Goal: Information Seeking & Learning: Learn about a topic

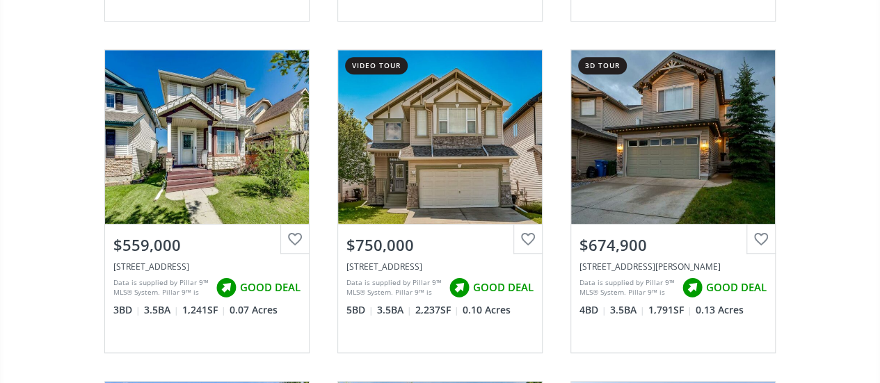
scroll to position [455, 0]
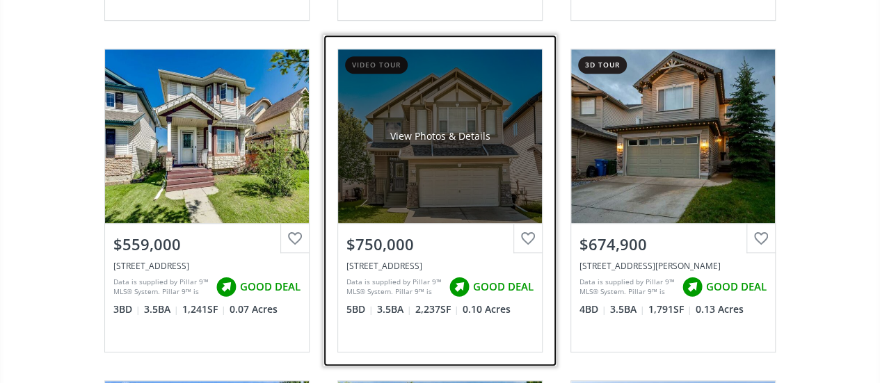
click at [403, 140] on div "View Photos & Details" at bounding box center [439, 136] width 100 height 14
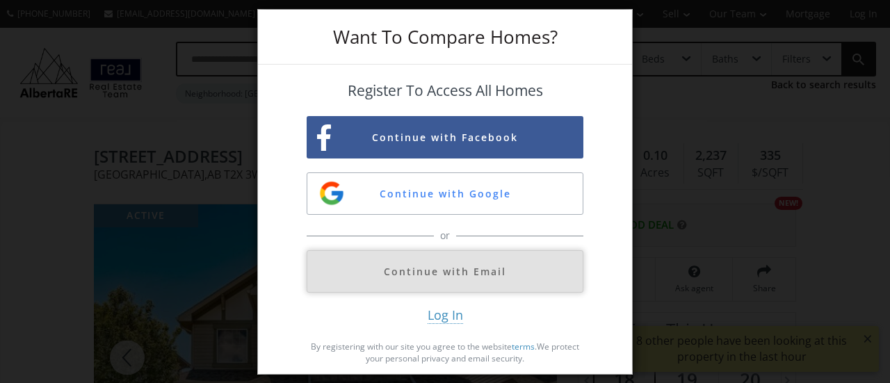
click at [453, 268] on button "Continue with Email" at bounding box center [445, 271] width 277 height 42
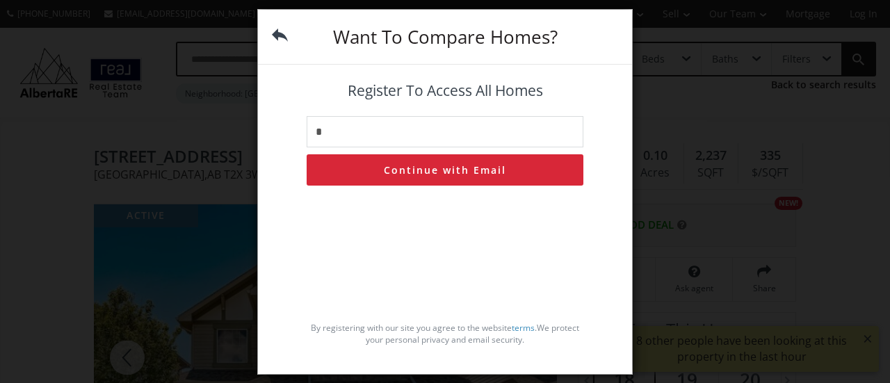
type input "**********"
click at [458, 169] on button "Continue with Email" at bounding box center [445, 169] width 277 height 31
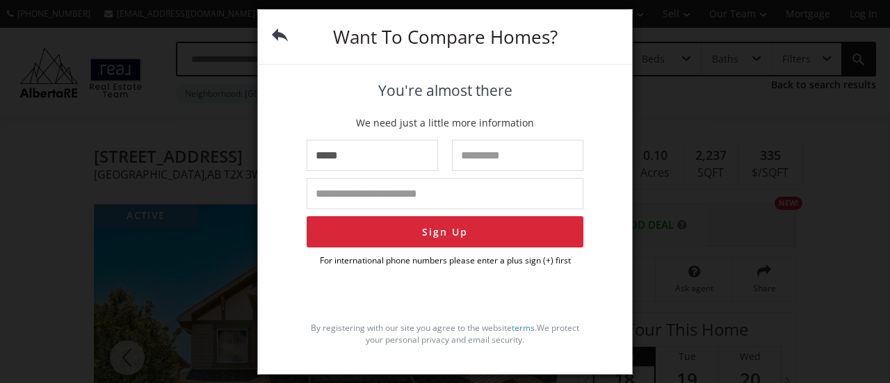
type input "*****"
type input "******"
type input "**********"
click at [444, 234] on button "Sign Up" at bounding box center [445, 231] width 277 height 31
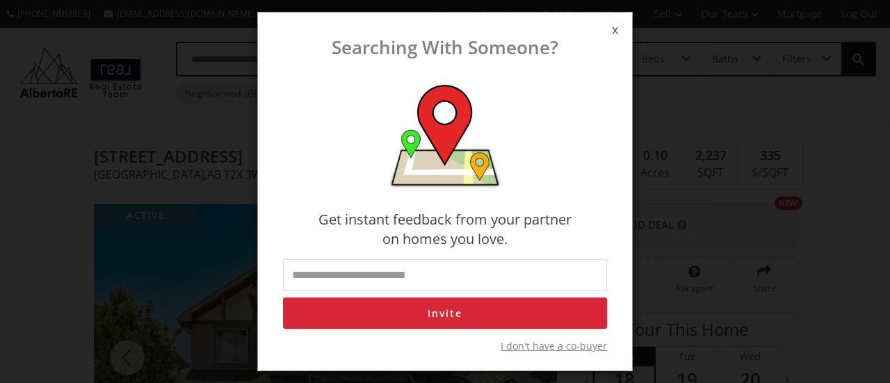
click at [552, 346] on span "I don't have a co-buyer" at bounding box center [554, 346] width 106 height 14
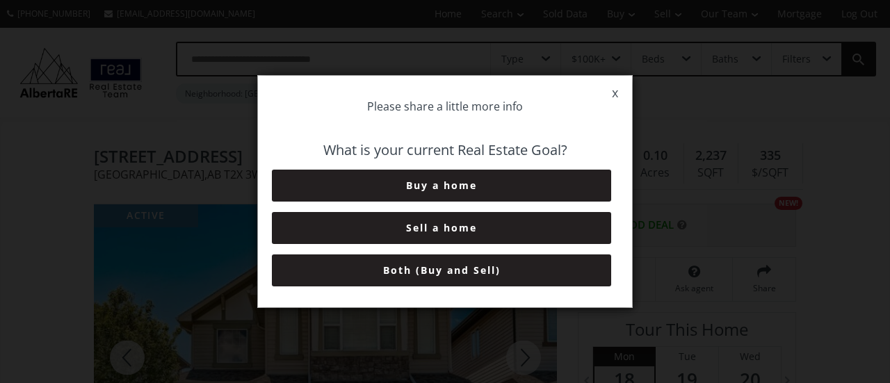
click at [432, 185] on button "Buy a home" at bounding box center [441, 186] width 339 height 32
click at [432, 185] on button "0-3 Months" at bounding box center [441, 186] width 339 height 32
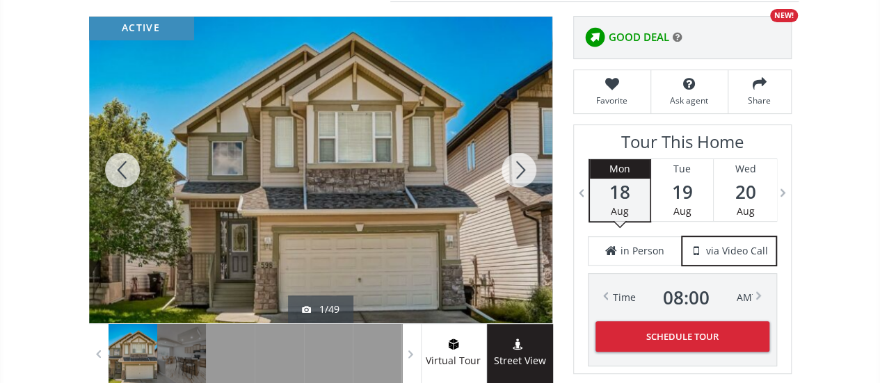
scroll to position [187, 0]
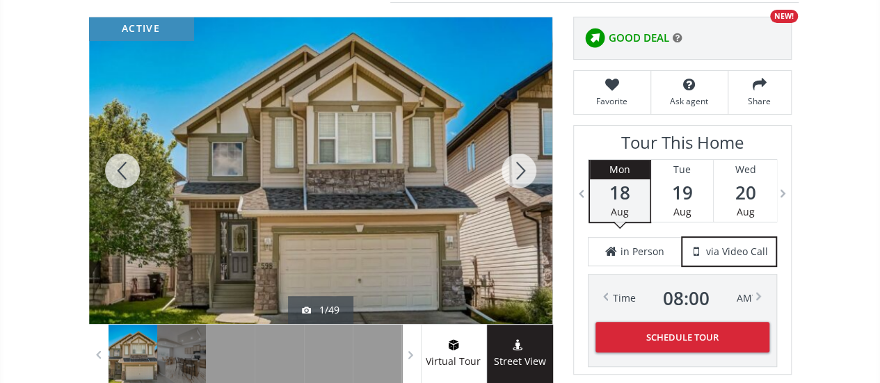
click at [523, 161] on div at bounding box center [518, 170] width 67 height 307
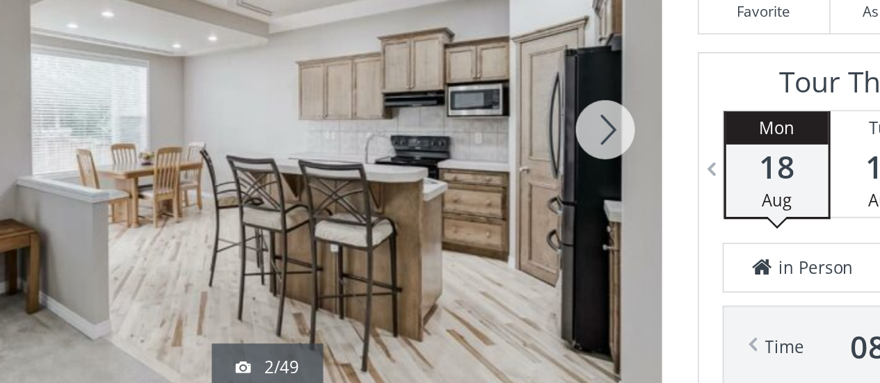
scroll to position [197, 0]
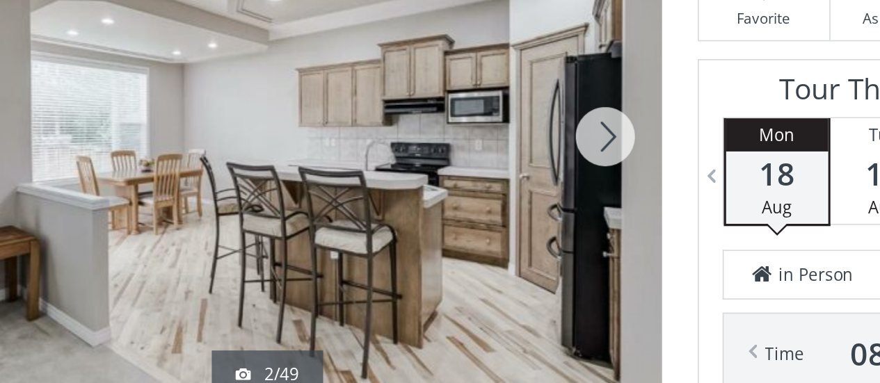
click at [519, 155] on div at bounding box center [518, 160] width 67 height 307
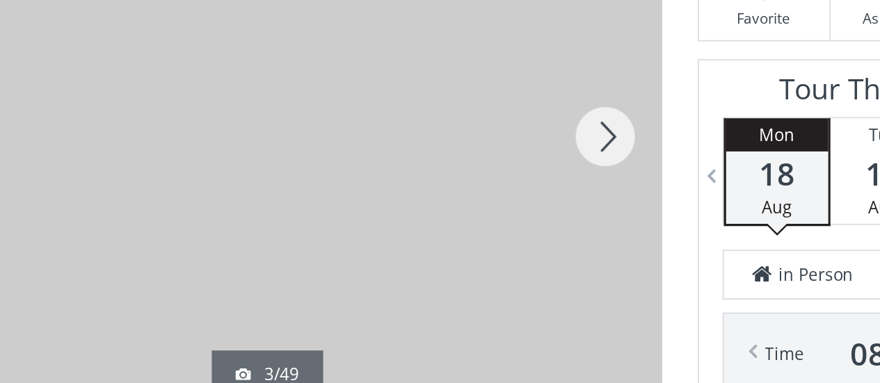
click at [519, 155] on div at bounding box center [518, 160] width 67 height 307
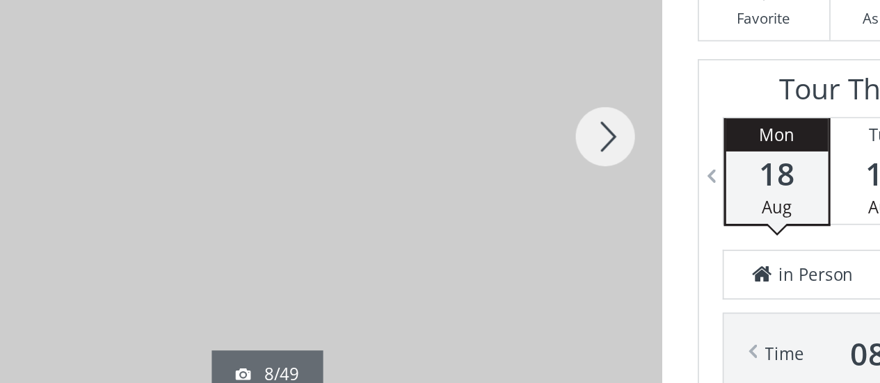
click at [519, 155] on div at bounding box center [518, 160] width 67 height 307
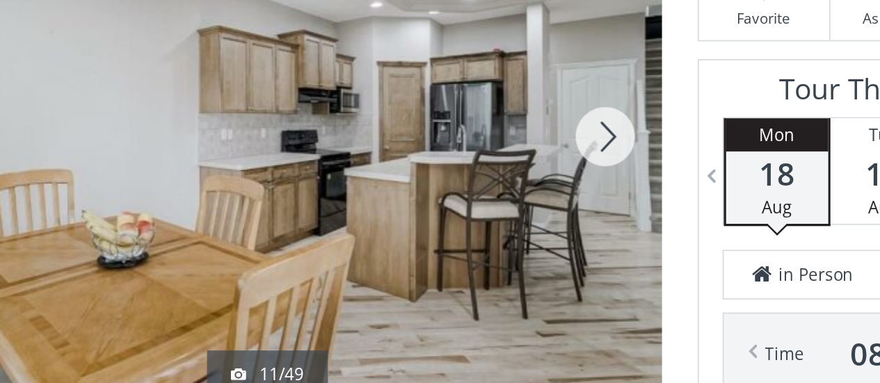
click at [519, 155] on div at bounding box center [518, 160] width 67 height 307
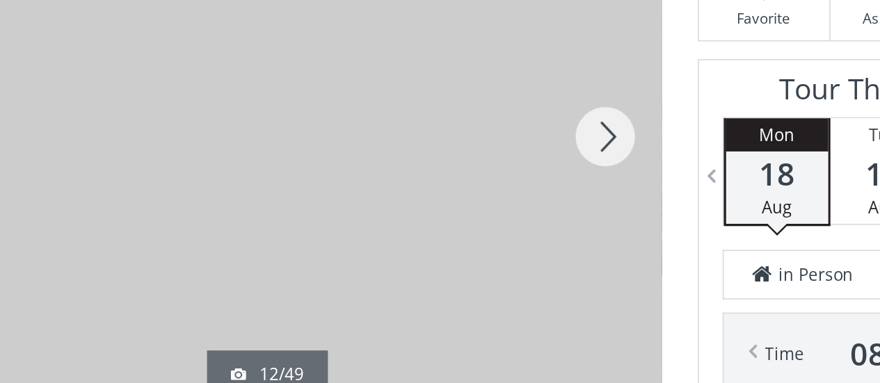
click at [519, 155] on div at bounding box center [518, 160] width 67 height 307
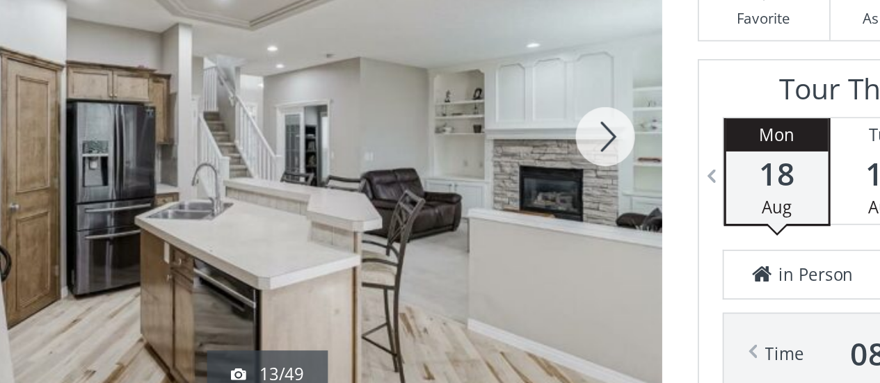
click at [519, 155] on div at bounding box center [518, 160] width 67 height 307
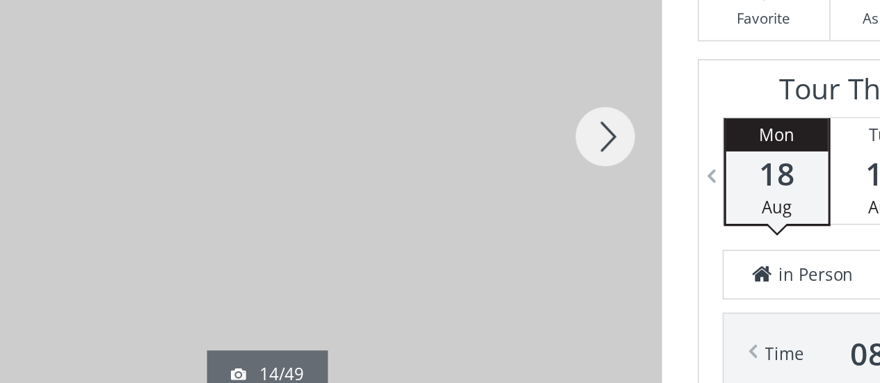
click at [519, 155] on div at bounding box center [518, 160] width 67 height 307
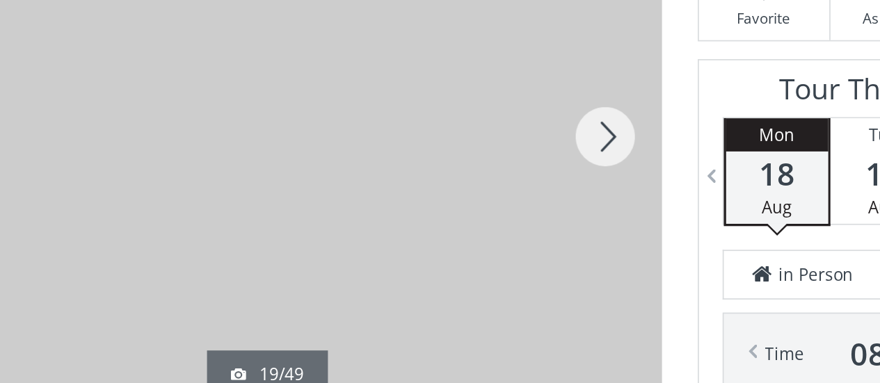
click at [519, 155] on div at bounding box center [518, 160] width 67 height 307
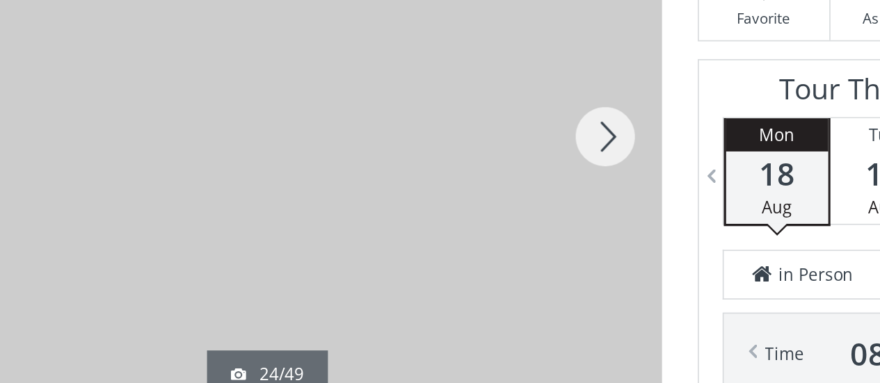
click at [519, 155] on div at bounding box center [518, 160] width 67 height 307
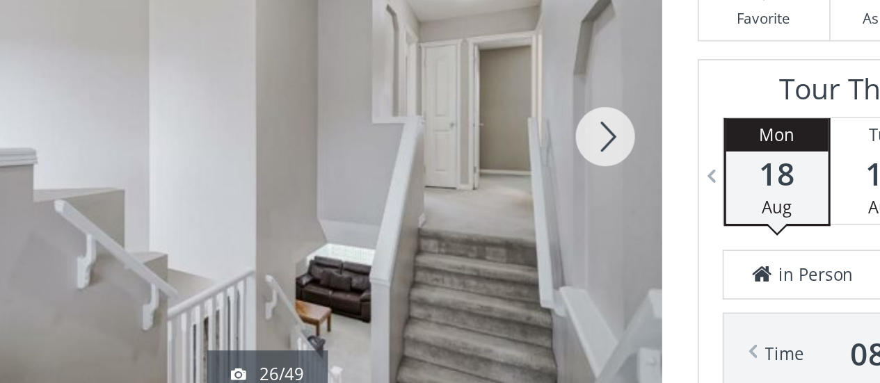
click at [519, 155] on div at bounding box center [518, 160] width 67 height 307
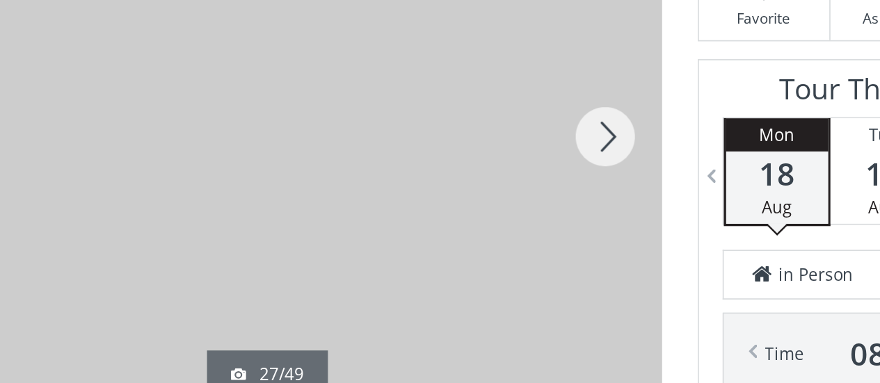
click at [519, 155] on div at bounding box center [518, 160] width 67 height 307
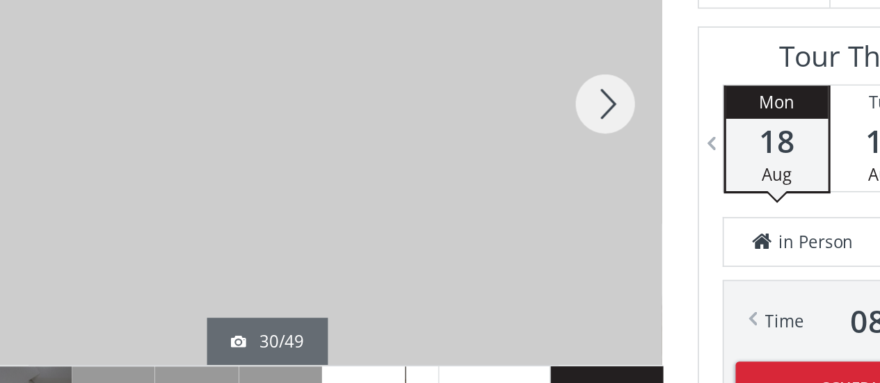
click at [525, 160] on div at bounding box center [518, 160] width 67 height 307
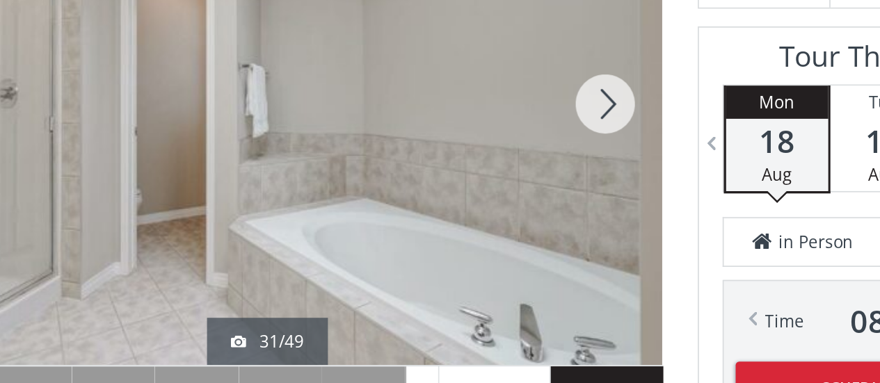
click at [525, 160] on div at bounding box center [518, 160] width 67 height 307
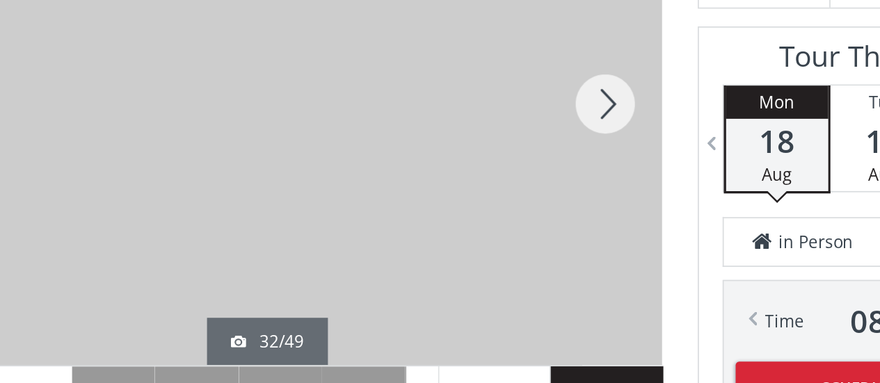
click at [525, 160] on div at bounding box center [518, 160] width 67 height 307
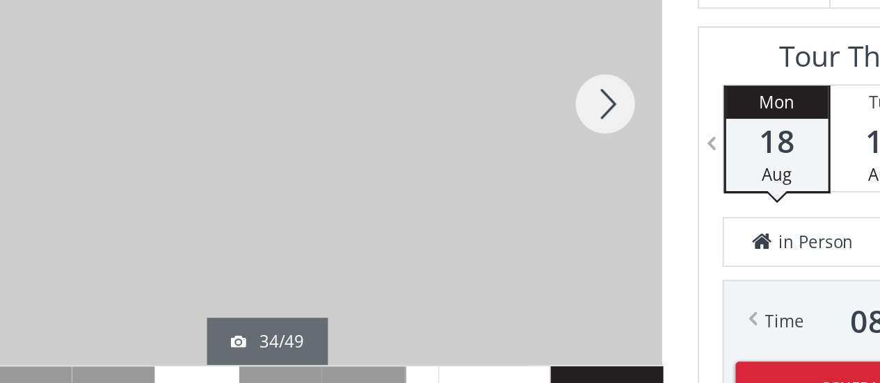
click at [525, 160] on div at bounding box center [518, 160] width 67 height 307
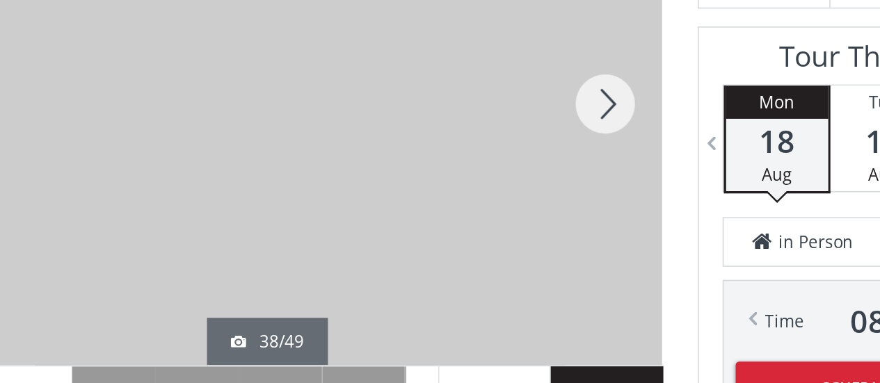
click at [525, 160] on div at bounding box center [518, 160] width 67 height 307
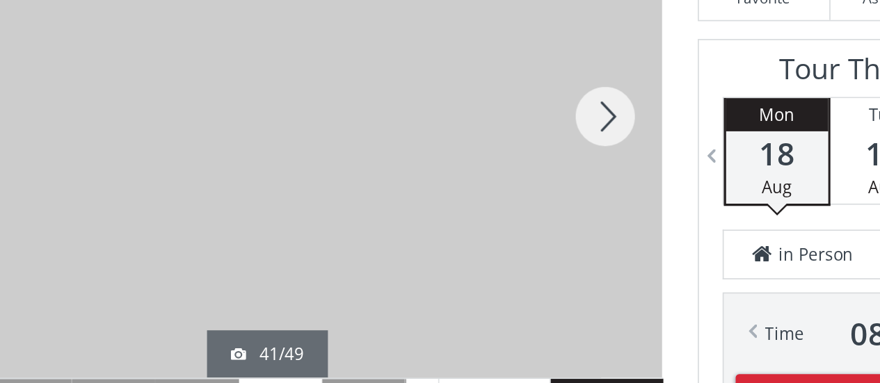
scroll to position [229, 0]
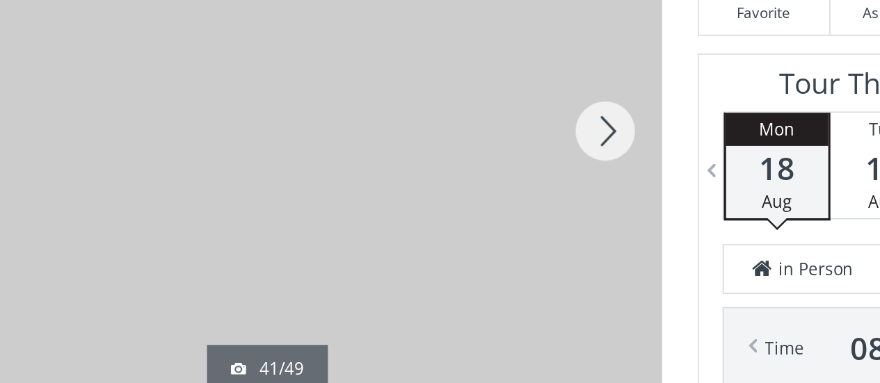
click at [525, 125] on div at bounding box center [518, 129] width 67 height 307
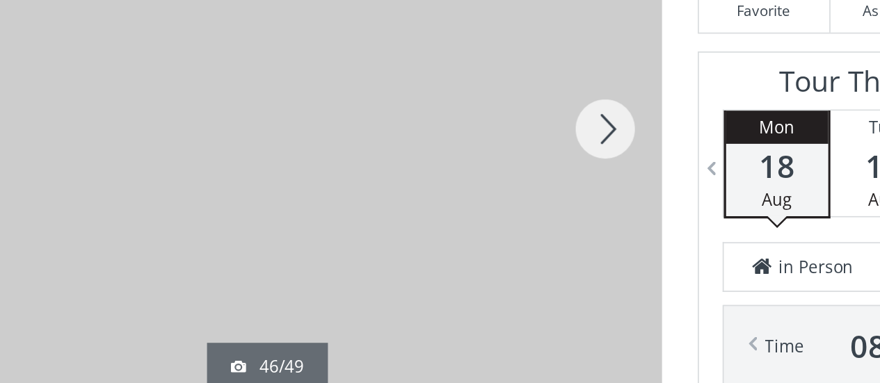
scroll to position [225, 0]
click at [519, 125] on div at bounding box center [518, 133] width 67 height 307
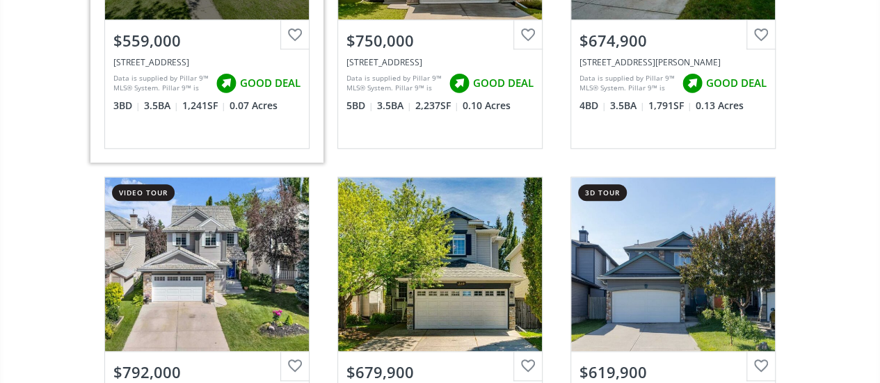
scroll to position [810, 0]
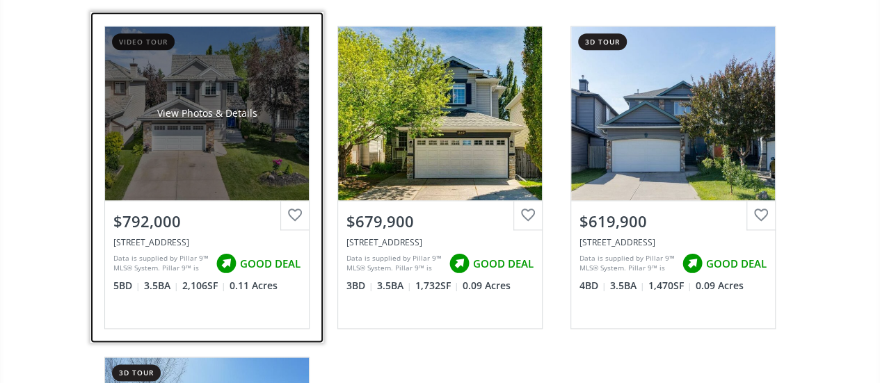
click at [237, 143] on div "View Photos & Details" at bounding box center [207, 113] width 204 height 174
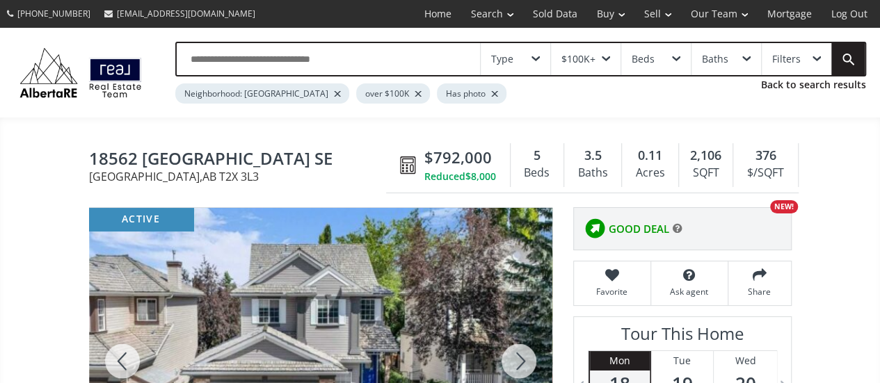
scroll to position [198, 0]
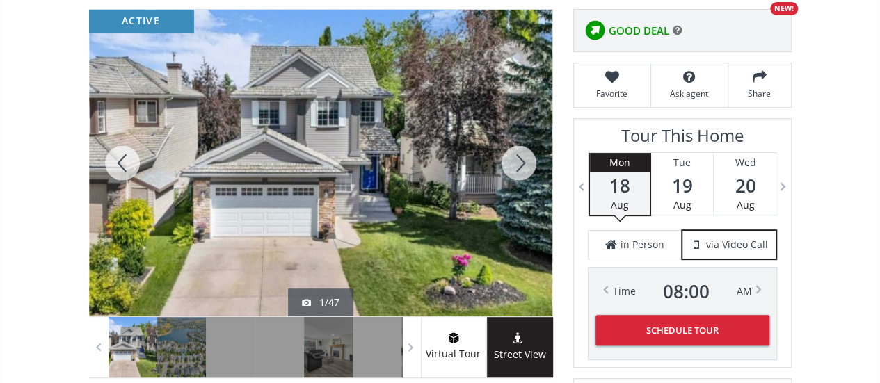
click at [521, 158] on div at bounding box center [518, 163] width 67 height 307
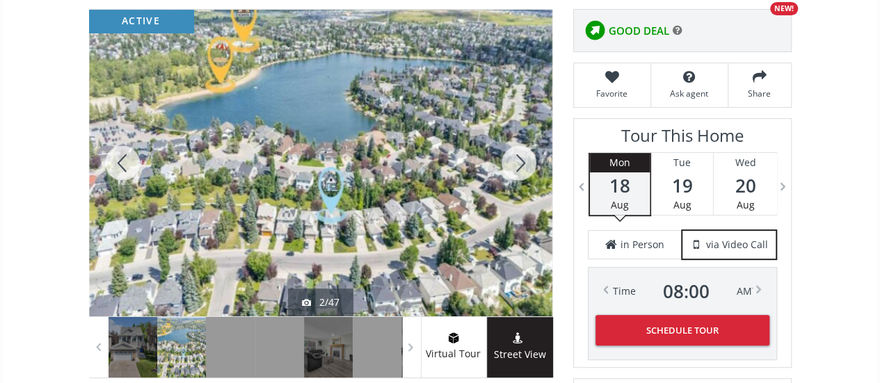
click at [521, 158] on div at bounding box center [518, 163] width 67 height 307
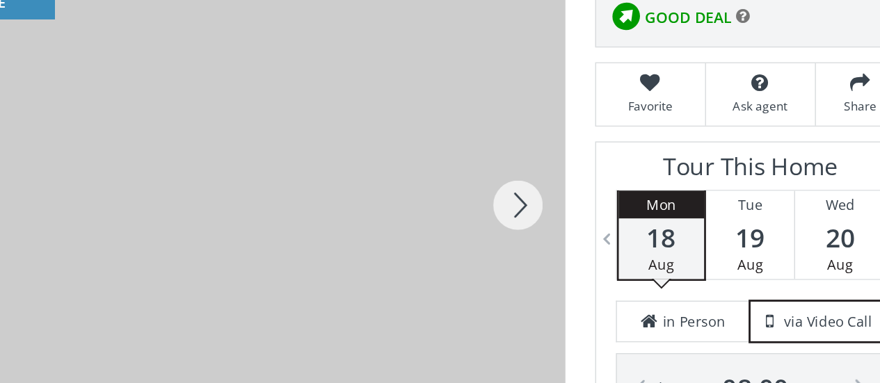
scroll to position [170, 0]
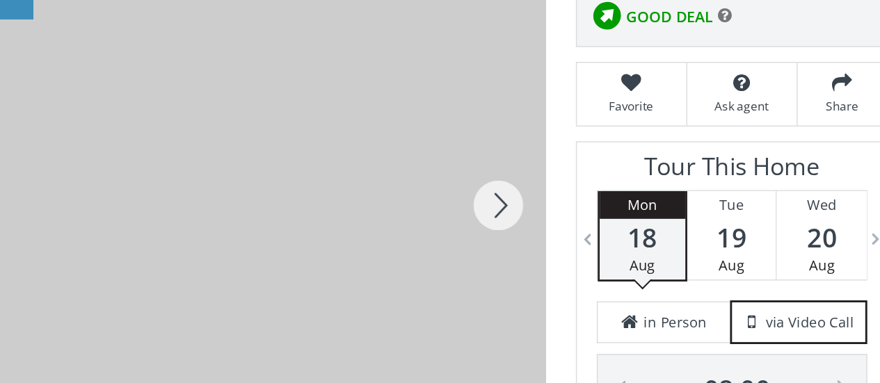
click at [522, 195] on div at bounding box center [518, 191] width 67 height 307
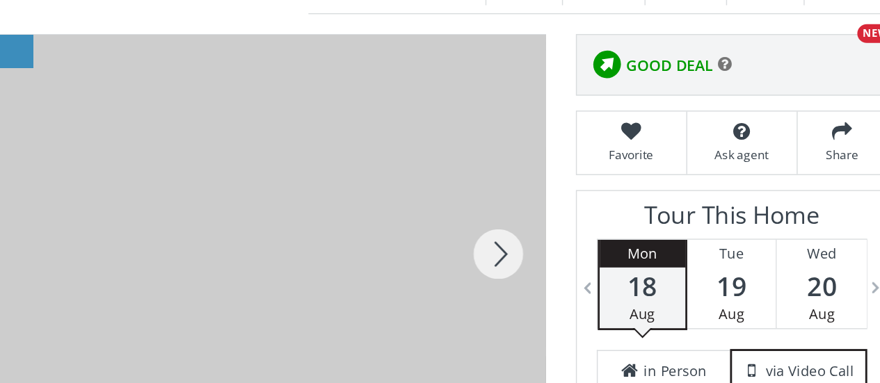
scroll to position [167, 0]
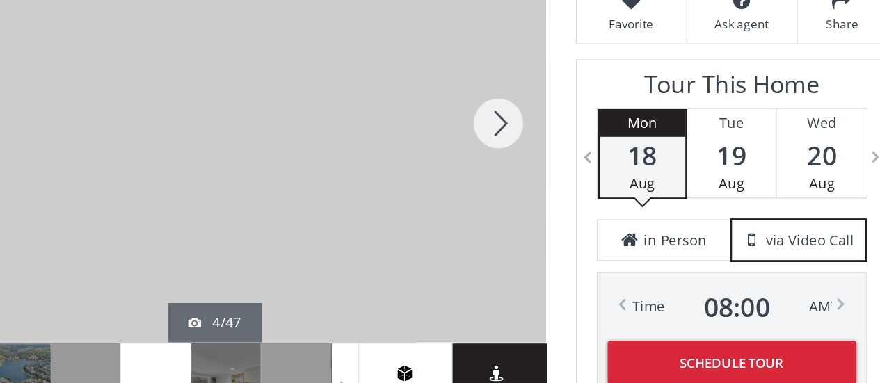
click at [519, 185] on div at bounding box center [518, 194] width 67 height 307
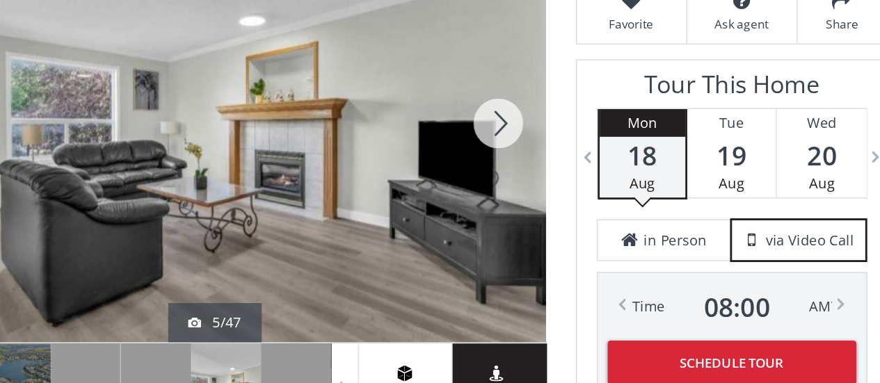
click at [519, 185] on div at bounding box center [518, 194] width 67 height 307
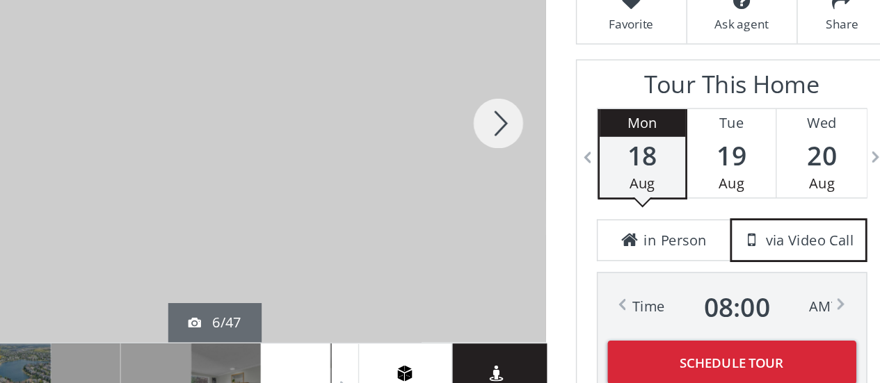
click at [519, 185] on div at bounding box center [518, 194] width 67 height 307
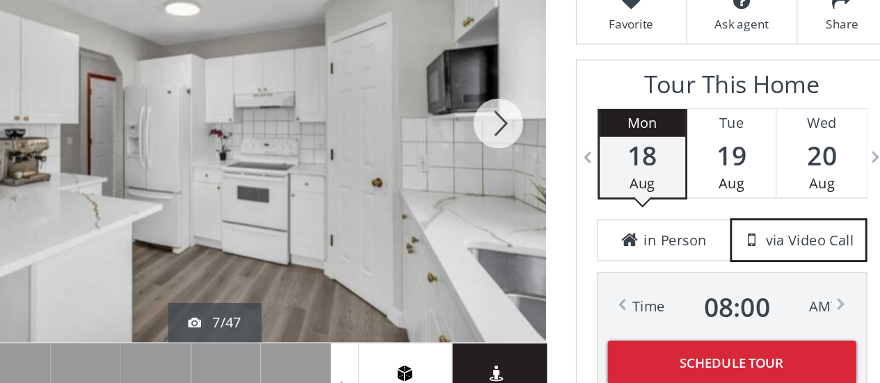
click at [519, 185] on div at bounding box center [518, 194] width 67 height 307
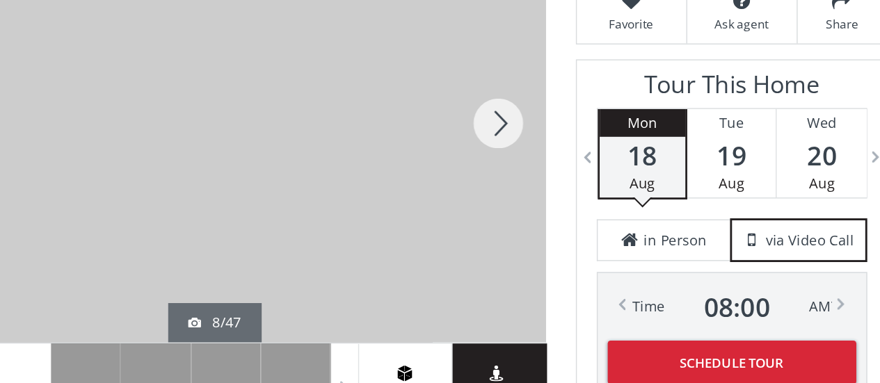
click at [519, 185] on div at bounding box center [518, 194] width 67 height 307
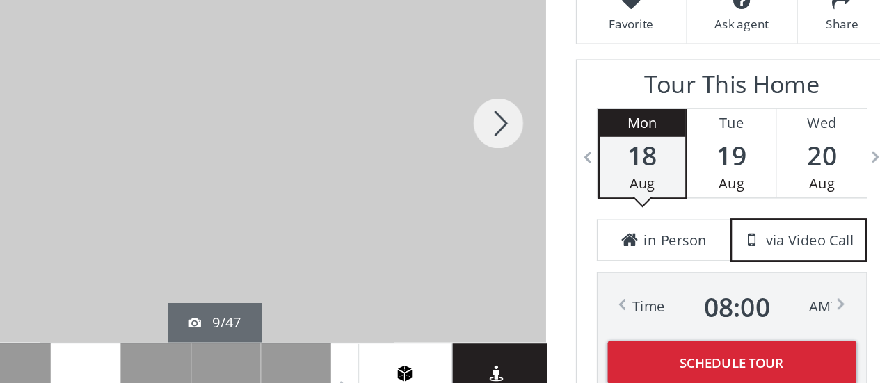
click at [519, 185] on div at bounding box center [518, 194] width 67 height 307
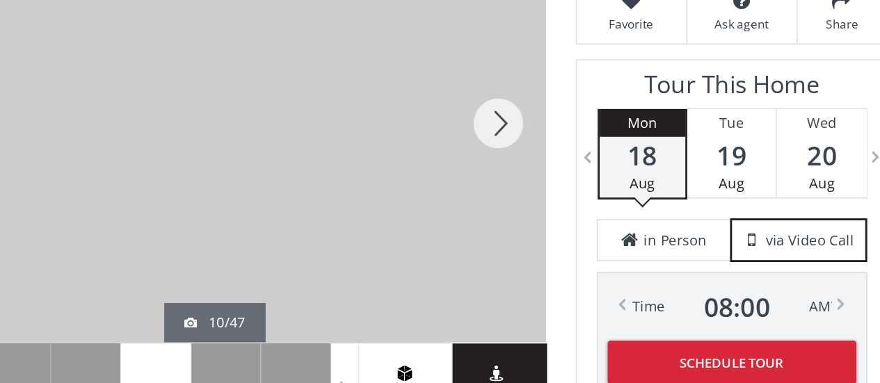
click at [519, 185] on div at bounding box center [518, 194] width 67 height 307
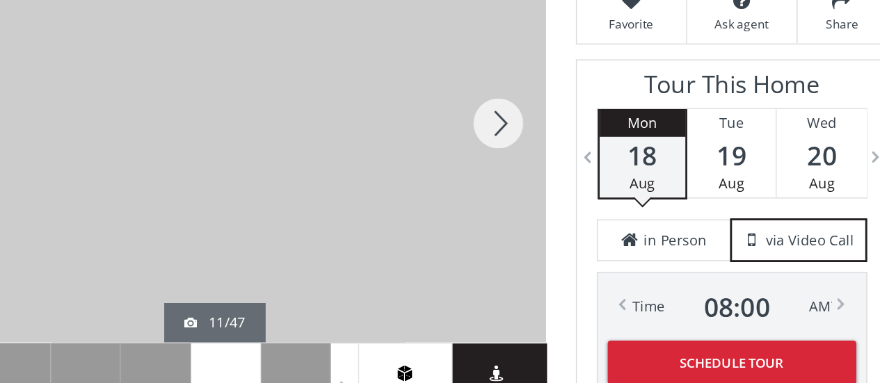
click at [519, 185] on div at bounding box center [518, 194] width 67 height 307
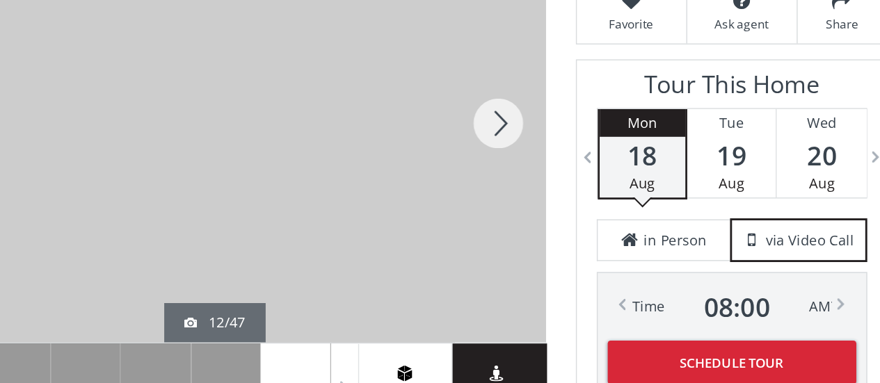
click at [519, 185] on div at bounding box center [518, 194] width 67 height 307
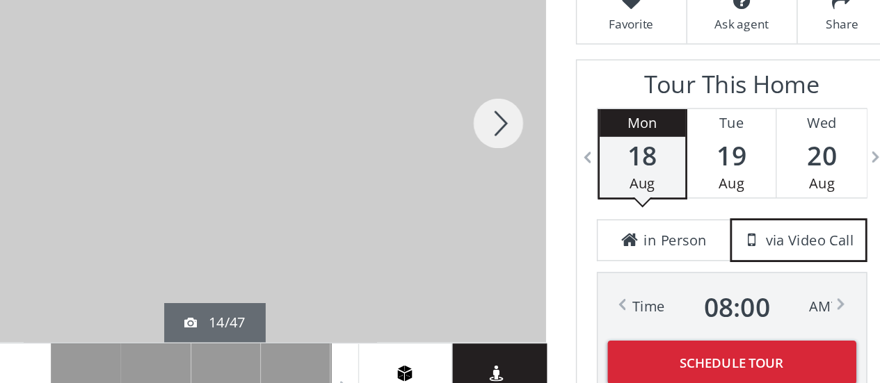
click at [519, 185] on div at bounding box center [518, 194] width 67 height 307
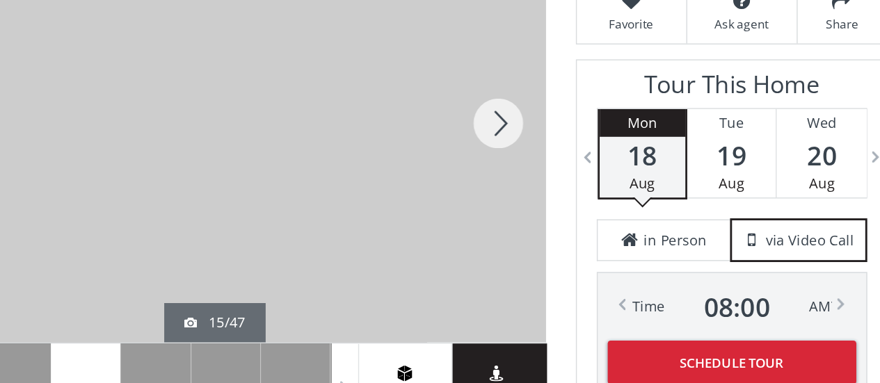
click at [519, 185] on div at bounding box center [518, 194] width 67 height 307
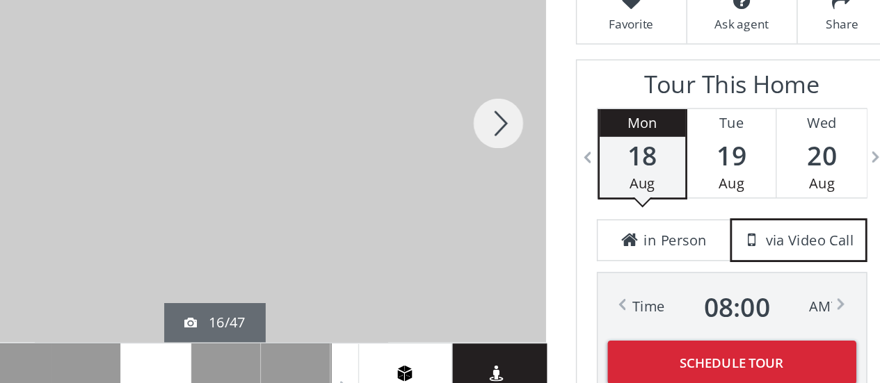
click at [519, 185] on div at bounding box center [518, 194] width 67 height 307
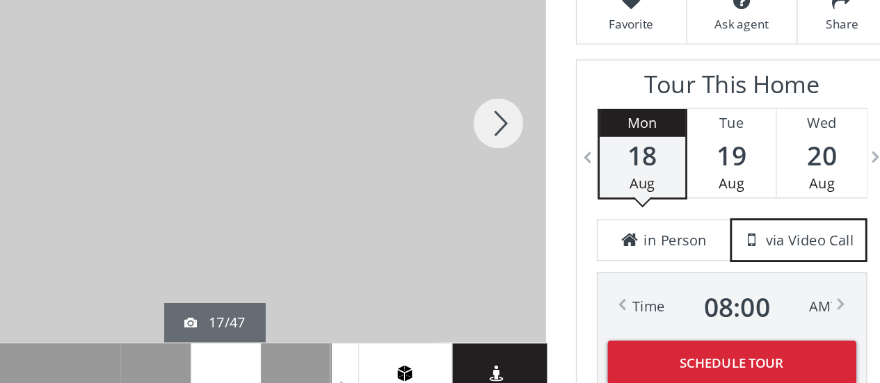
click at [519, 185] on div at bounding box center [518, 194] width 67 height 307
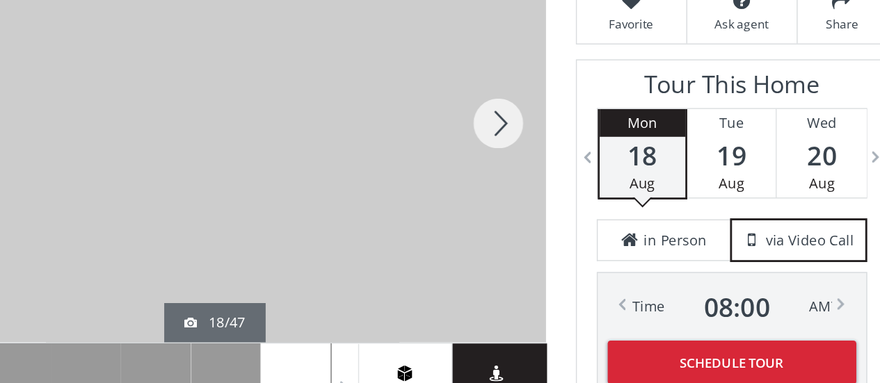
click at [519, 185] on div at bounding box center [518, 194] width 67 height 307
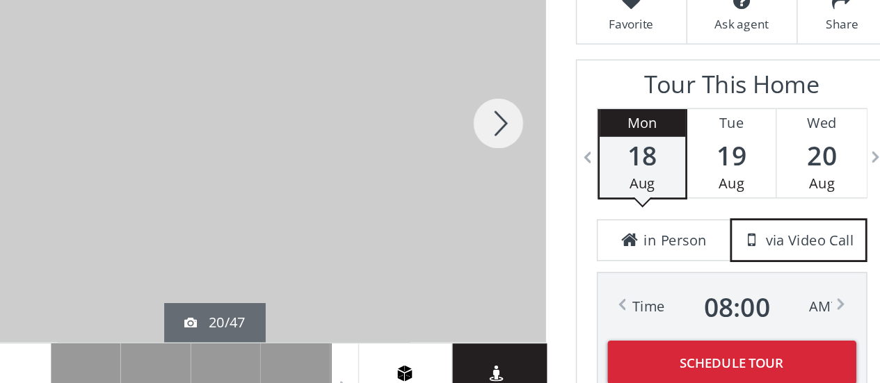
click at [519, 185] on div at bounding box center [518, 194] width 67 height 307
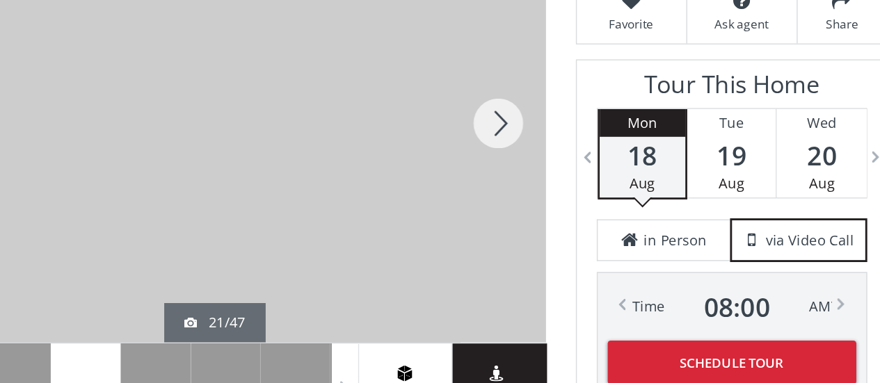
click at [519, 185] on div at bounding box center [518, 194] width 67 height 307
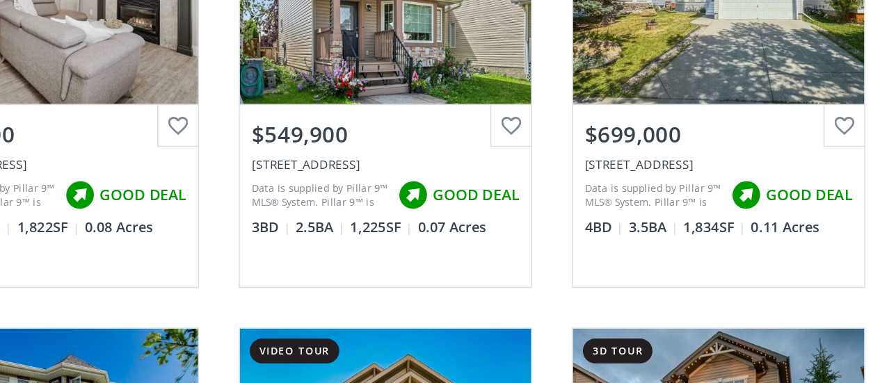
scroll to position [810, 0]
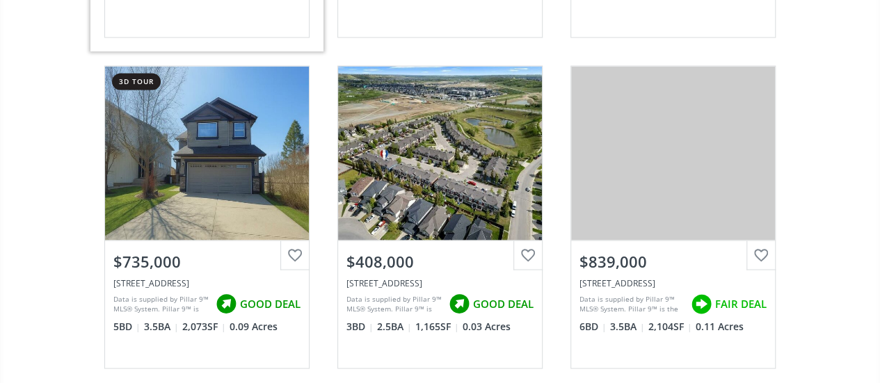
scroll to position [1102, 0]
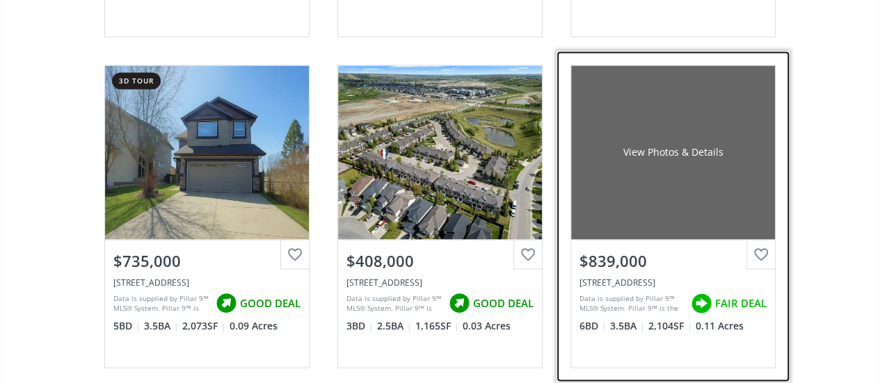
click at [661, 156] on div "View Photos & Details" at bounding box center [673, 152] width 204 height 174
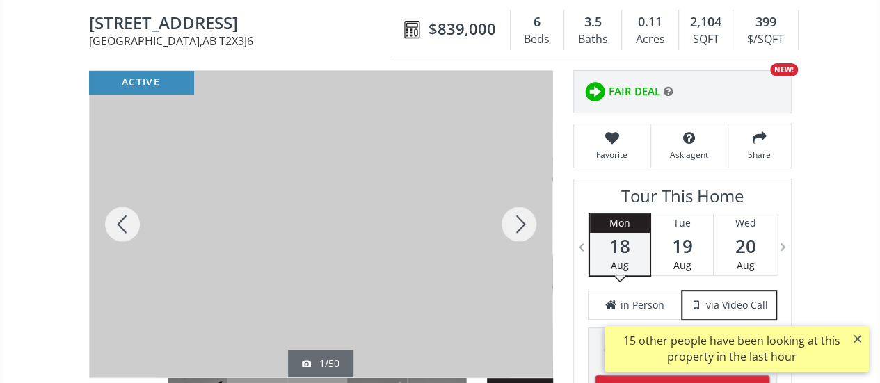
scroll to position [135, 0]
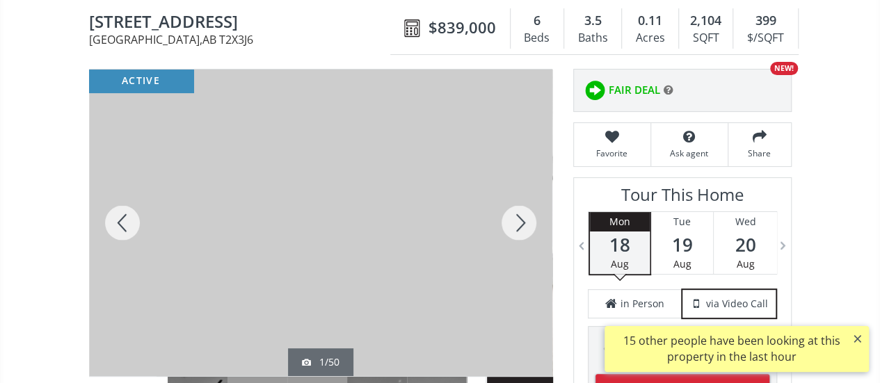
click at [523, 215] on div at bounding box center [518, 223] width 67 height 307
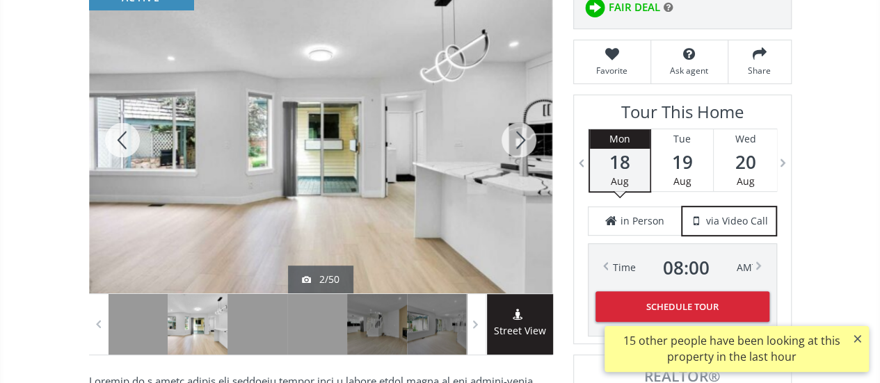
scroll to position [218, 0]
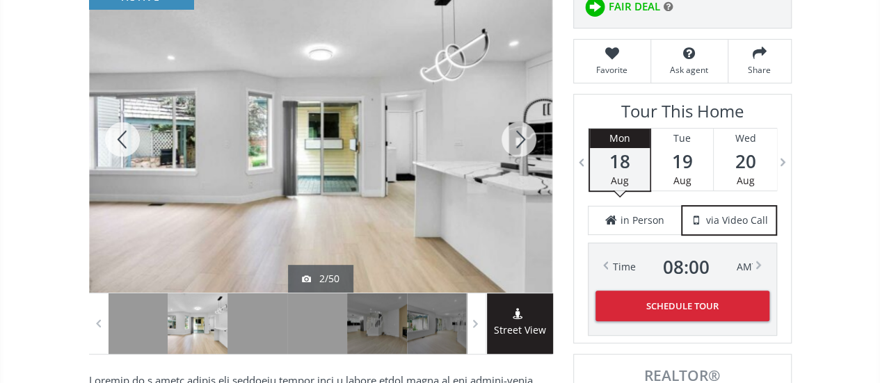
click at [520, 141] on div at bounding box center [518, 139] width 67 height 307
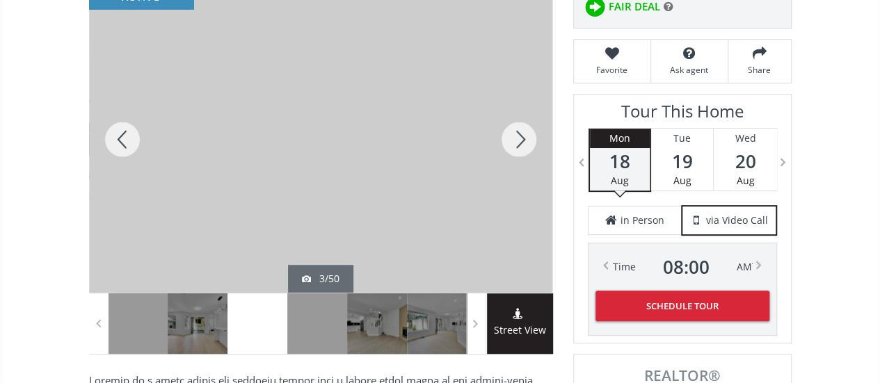
click at [520, 141] on div at bounding box center [518, 139] width 67 height 307
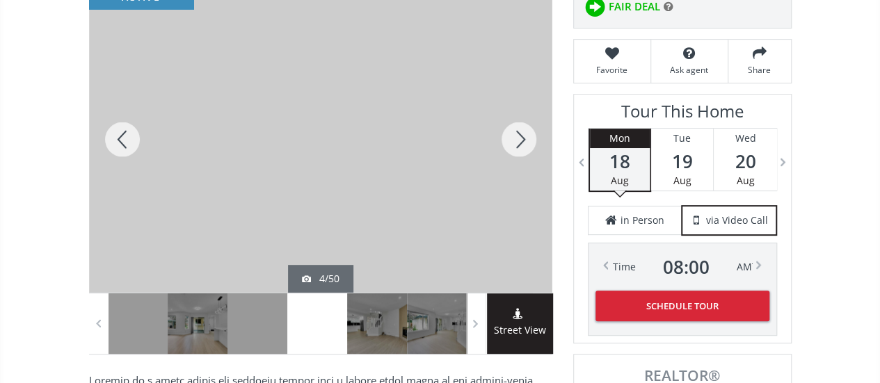
click at [520, 141] on div at bounding box center [518, 139] width 67 height 307
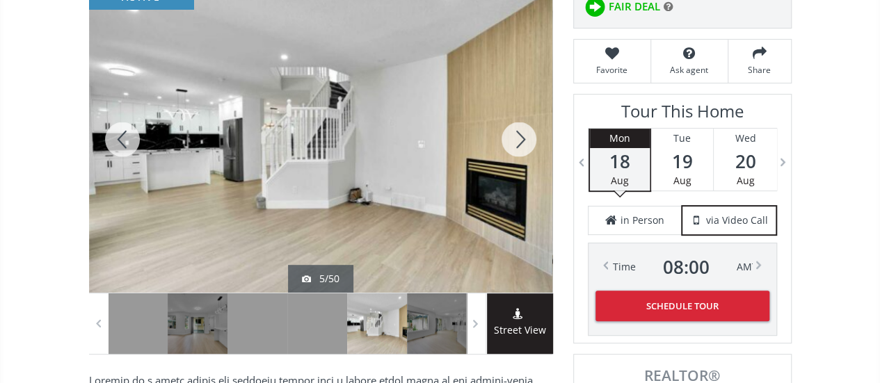
click at [520, 141] on div at bounding box center [518, 139] width 67 height 307
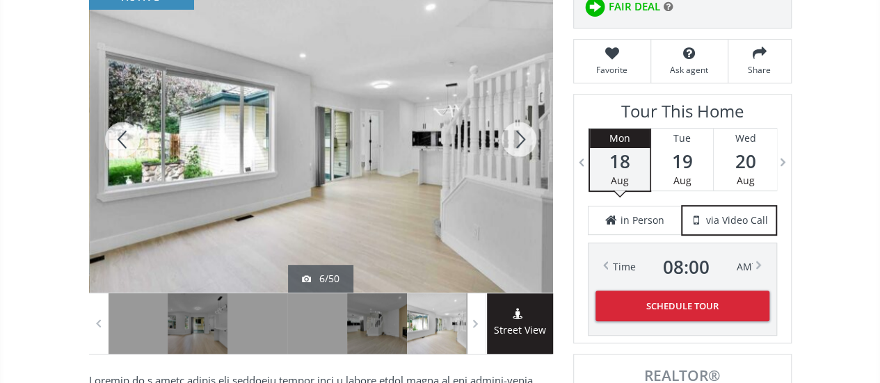
drag, startPoint x: 520, startPoint y: 141, endPoint x: 442, endPoint y: 170, distance: 83.8
click at [442, 170] on div at bounding box center [321, 139] width 463 height 307
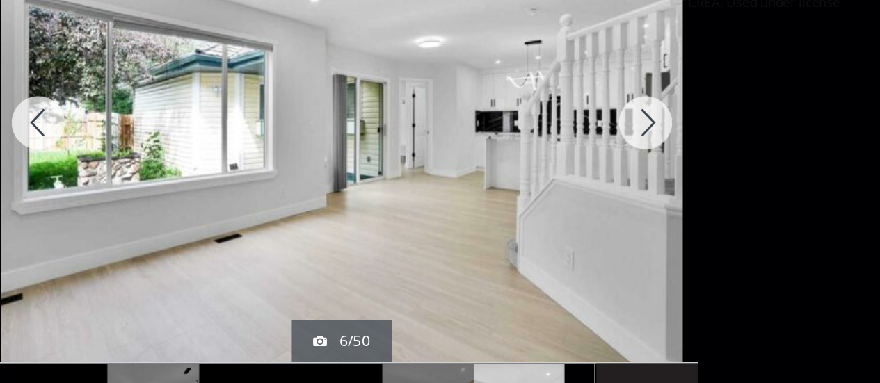
scroll to position [57, 0]
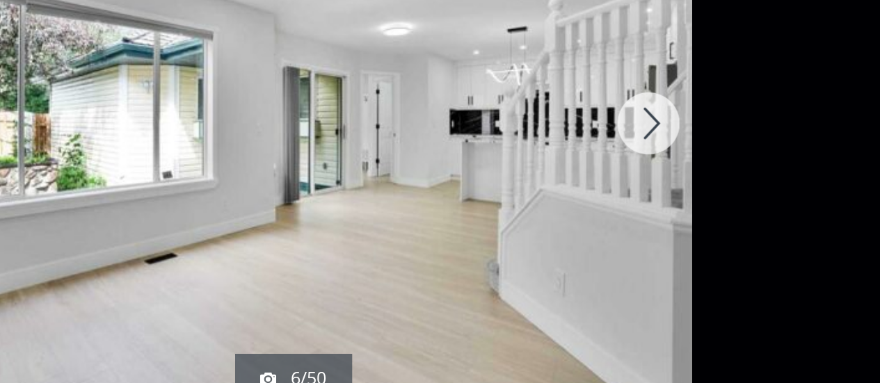
click at [635, 118] on div at bounding box center [638, 121] width 67 height 313
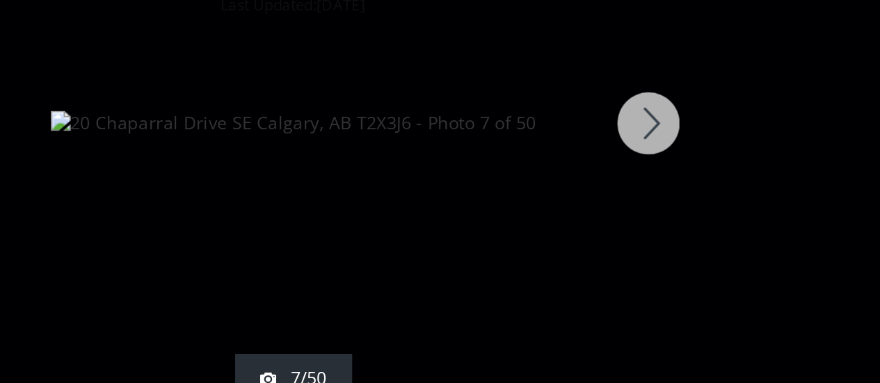
click at [635, 118] on div at bounding box center [638, 121] width 67 height 313
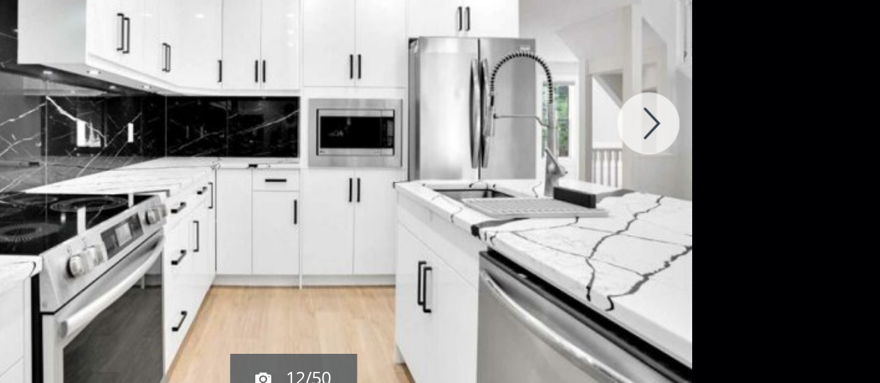
click at [635, 118] on div at bounding box center [638, 121] width 67 height 313
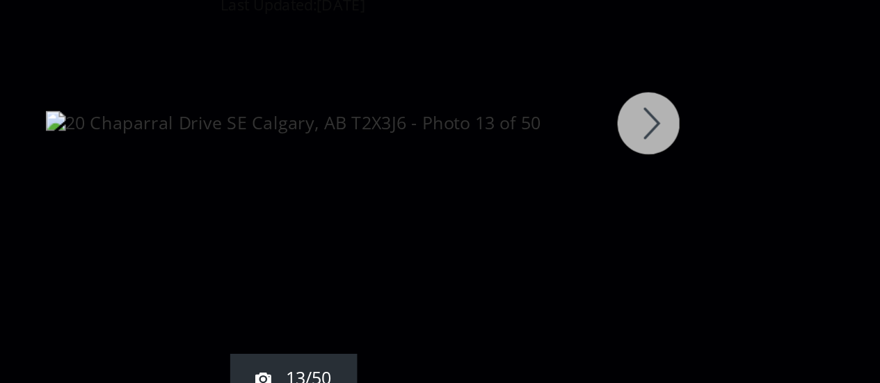
click at [635, 118] on div at bounding box center [638, 121] width 67 height 313
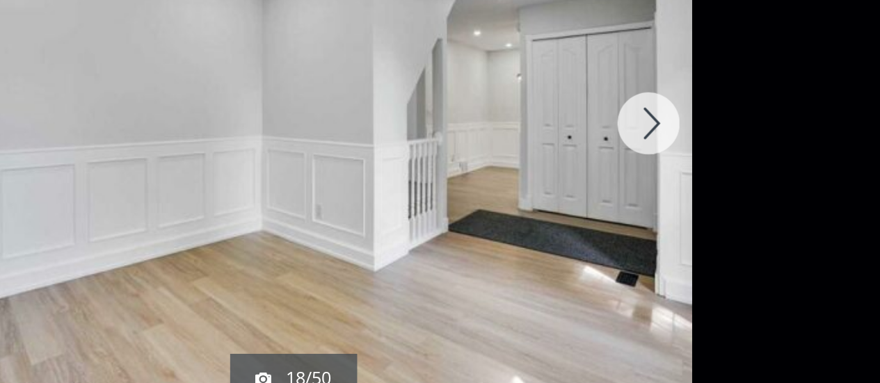
click at [635, 118] on div at bounding box center [638, 121] width 67 height 313
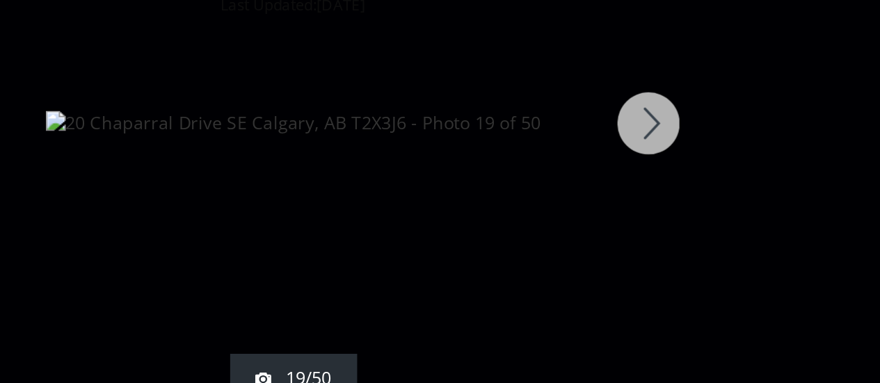
click at [635, 118] on div at bounding box center [638, 121] width 67 height 313
click at [633, 120] on div at bounding box center [638, 121] width 67 height 313
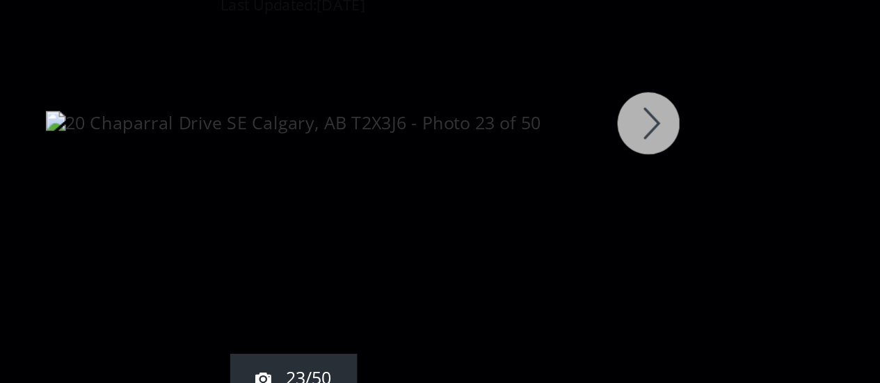
click at [638, 116] on div at bounding box center [638, 121] width 67 height 313
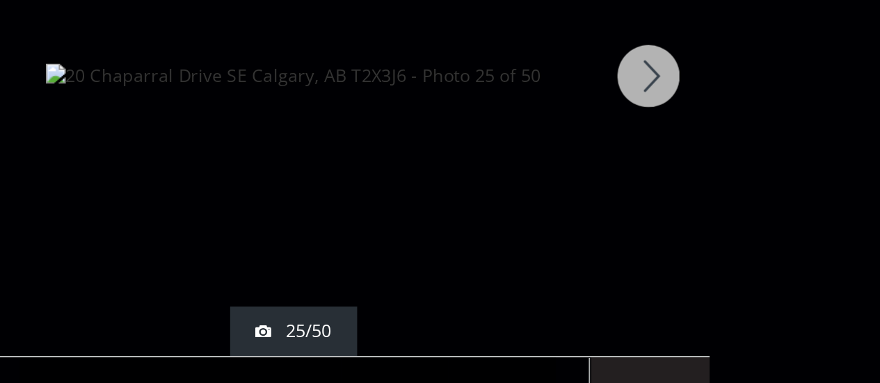
scroll to position [57, 0]
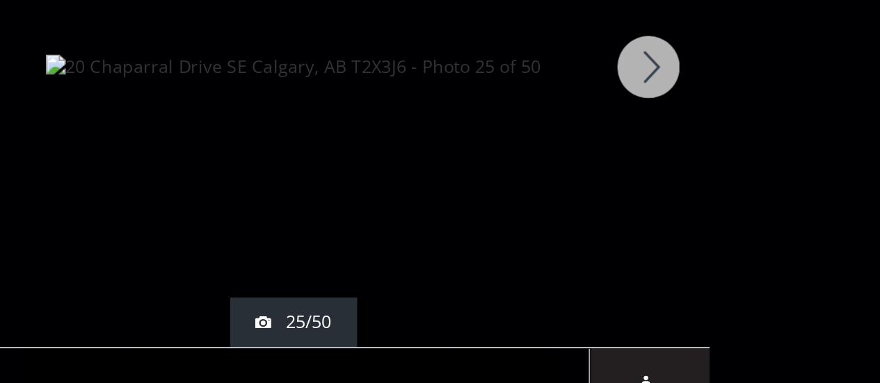
click at [632, 118] on div at bounding box center [638, 121] width 67 height 313
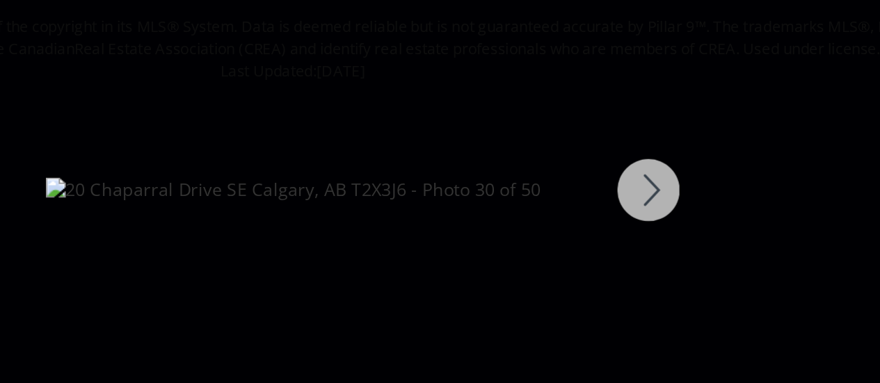
click at [635, 118] on div at bounding box center [638, 121] width 67 height 313
click at [634, 118] on div at bounding box center [638, 118] width 67 height 313
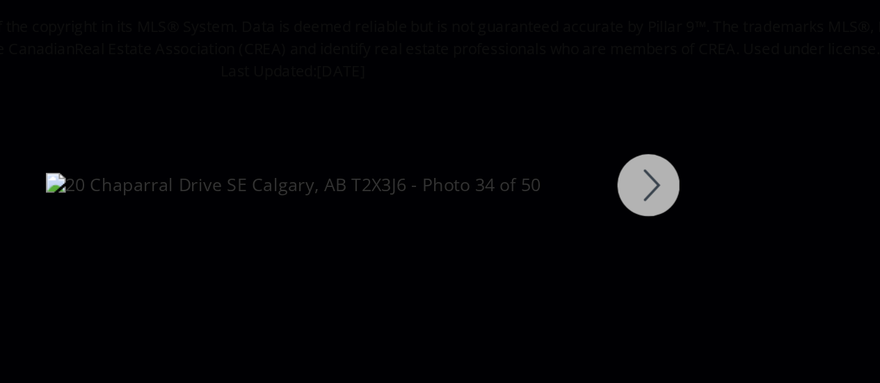
click at [634, 118] on div at bounding box center [638, 118] width 67 height 313
click at [631, 120] on div at bounding box center [638, 121] width 67 height 313
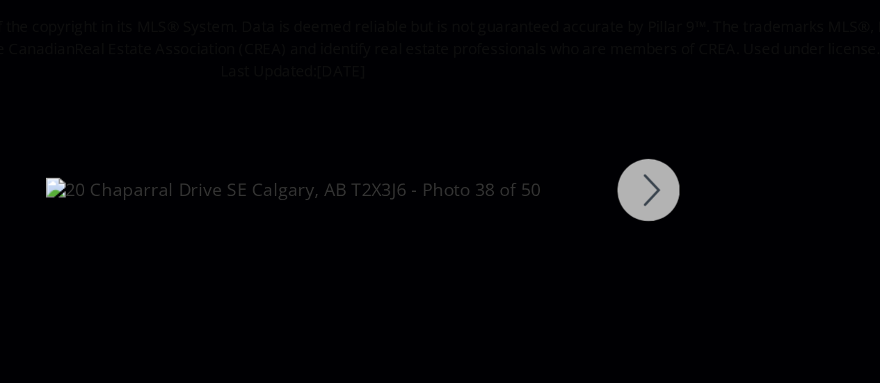
click at [631, 120] on div at bounding box center [638, 121] width 67 height 313
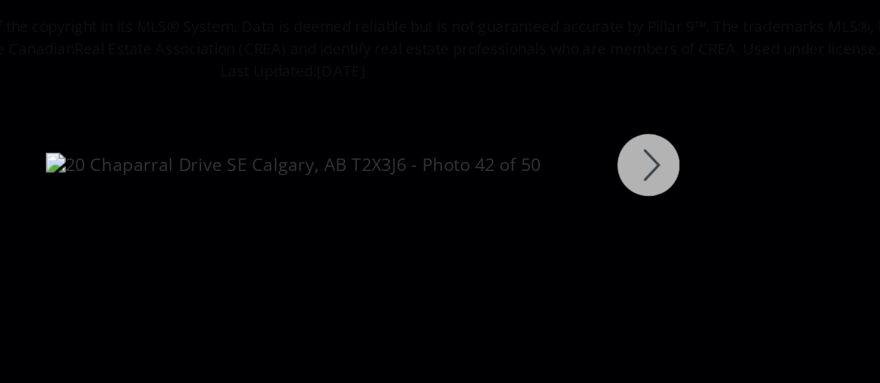
scroll to position [13, 0]
click at [630, 109] on div at bounding box center [638, 107] width 67 height 313
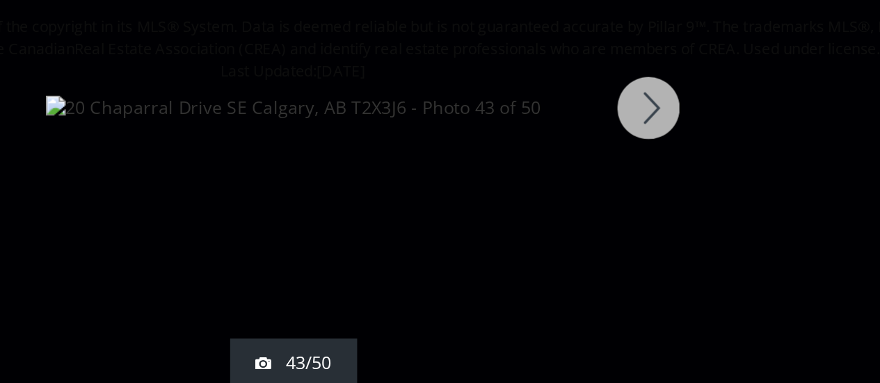
scroll to position [0, 0]
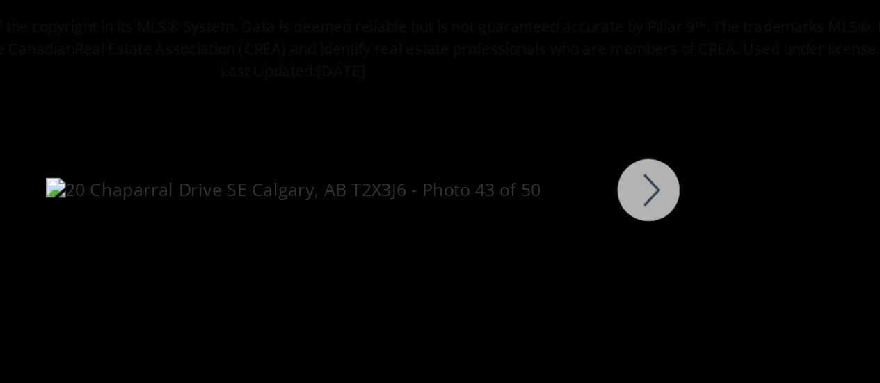
click at [633, 122] on div at bounding box center [638, 121] width 67 height 313
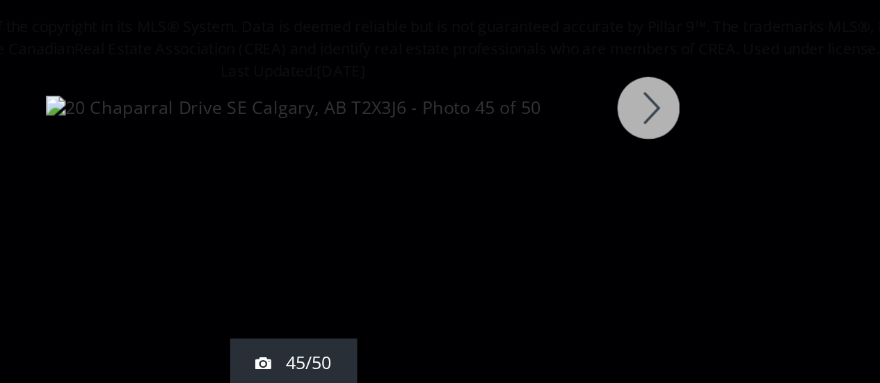
click at [635, 75] on div at bounding box center [638, 75] width 67 height 313
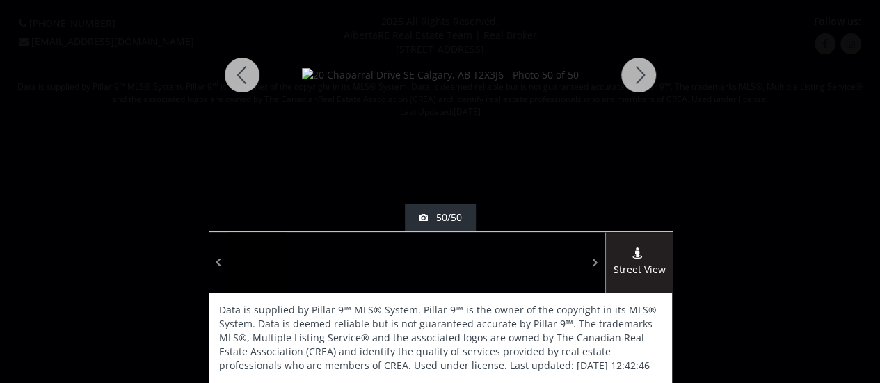
scroll to position [0, 0]
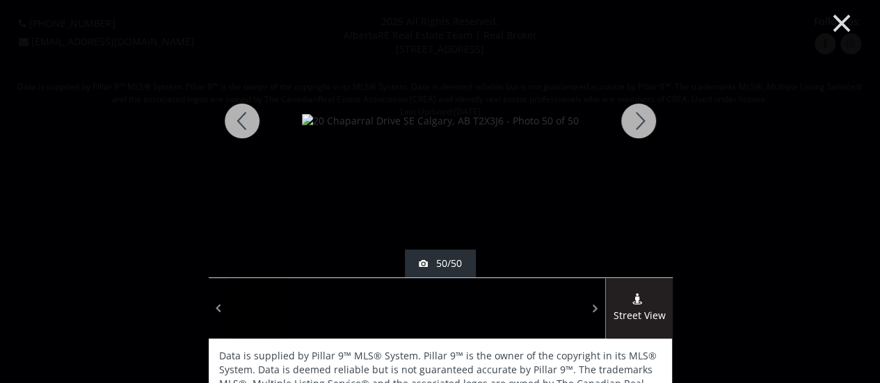
click at [834, 17] on button "×" at bounding box center [841, 21] width 76 height 57
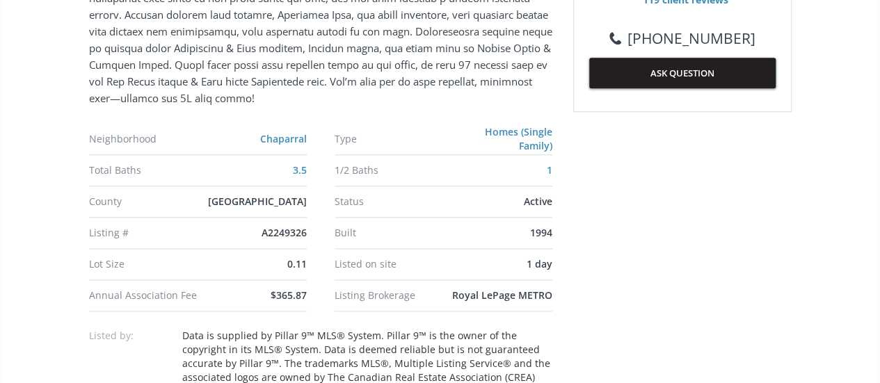
scroll to position [810, 0]
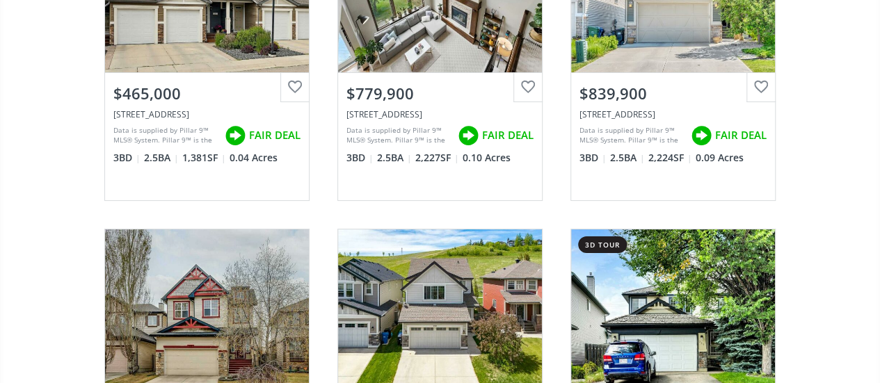
scroll to position [2726, 0]
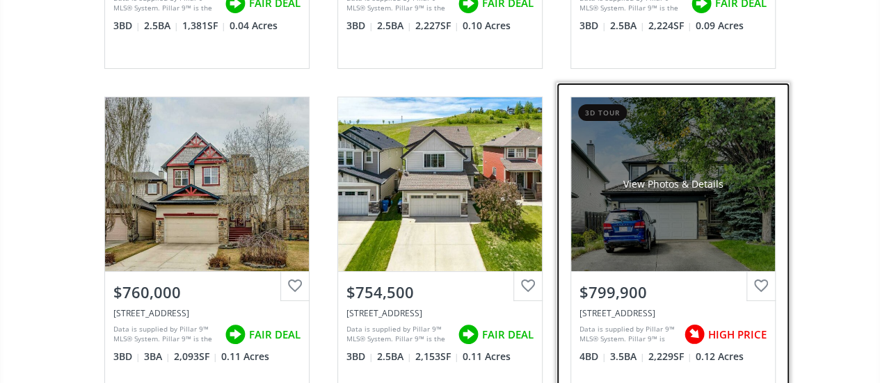
click at [668, 218] on div "View Photos & Details" at bounding box center [673, 184] width 204 height 174
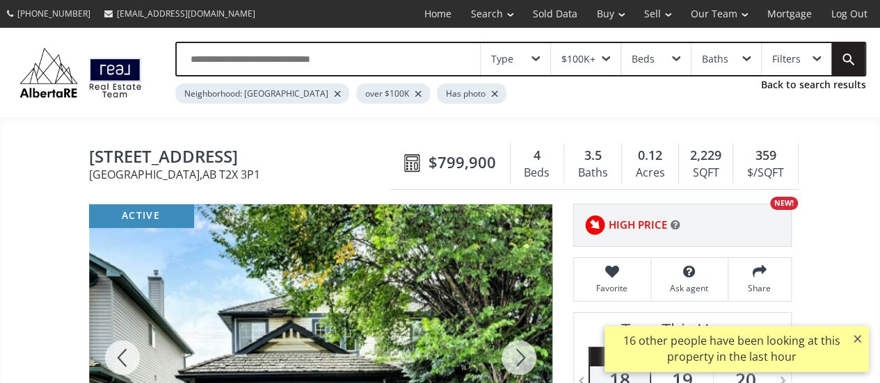
scroll to position [150, 0]
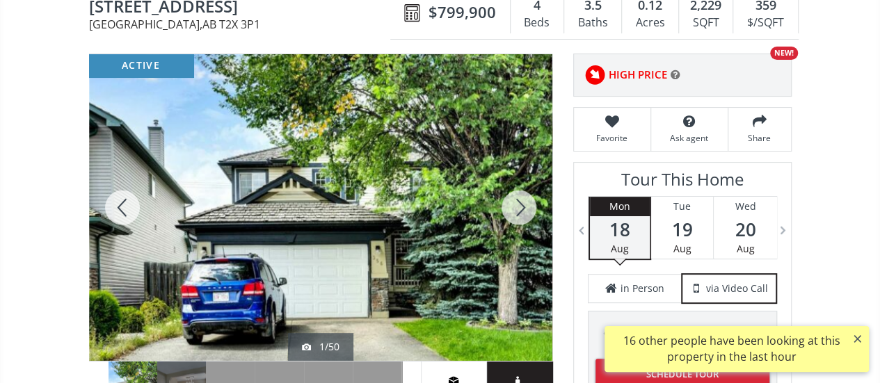
click at [597, 77] on img at bounding box center [595, 75] width 28 height 28
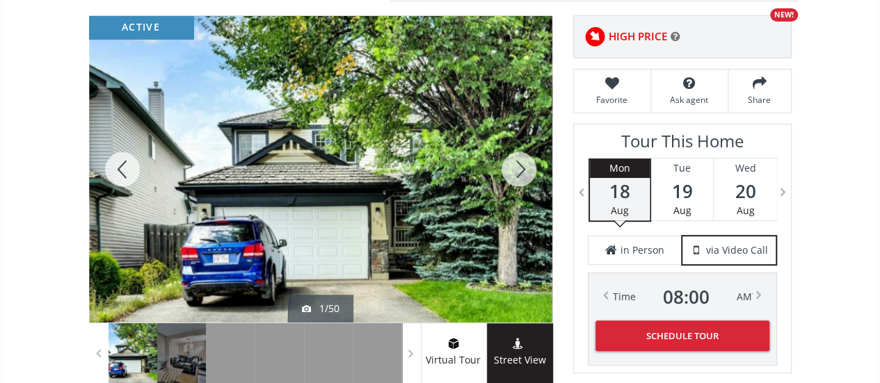
scroll to position [189, 0]
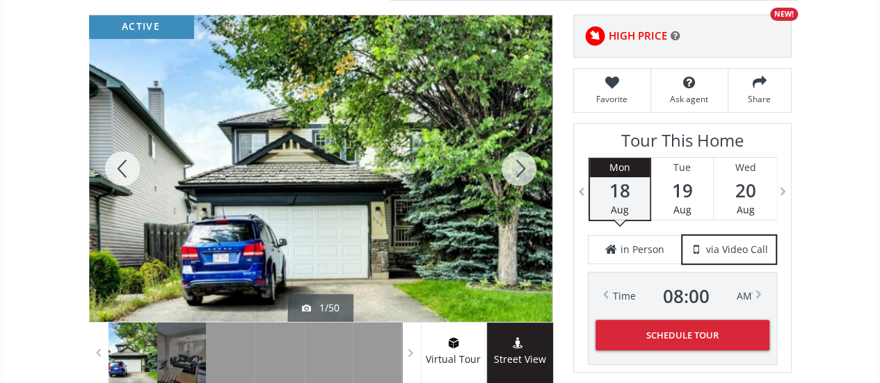
click at [520, 163] on div at bounding box center [518, 168] width 67 height 307
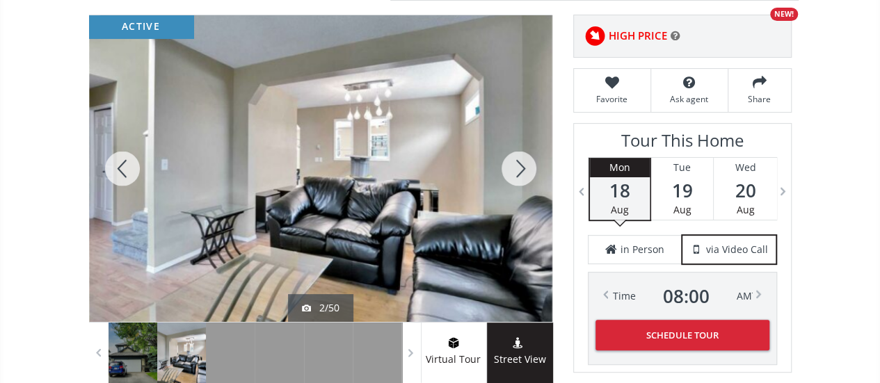
click at [520, 163] on div at bounding box center [518, 168] width 67 height 307
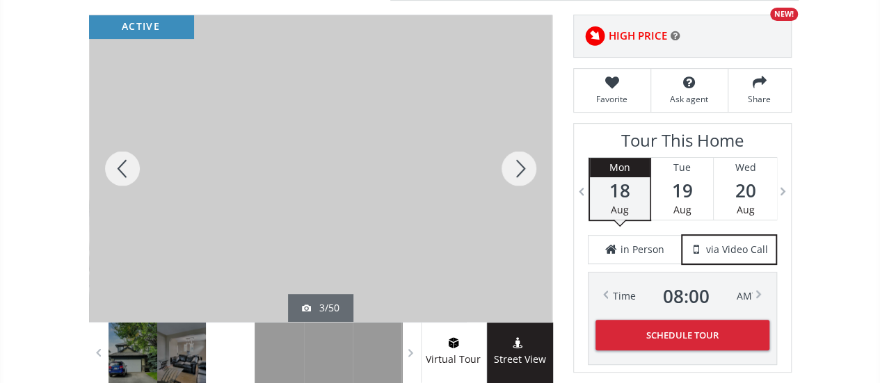
click at [520, 163] on div at bounding box center [518, 168] width 67 height 307
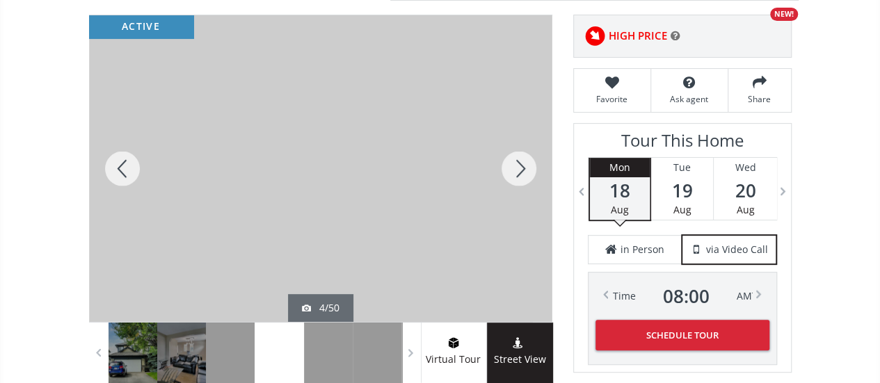
click at [520, 163] on div at bounding box center [518, 168] width 67 height 307
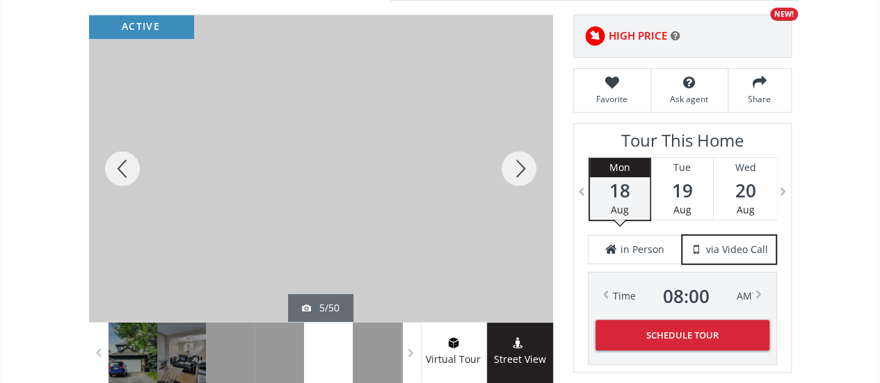
click at [520, 163] on div at bounding box center [518, 168] width 67 height 307
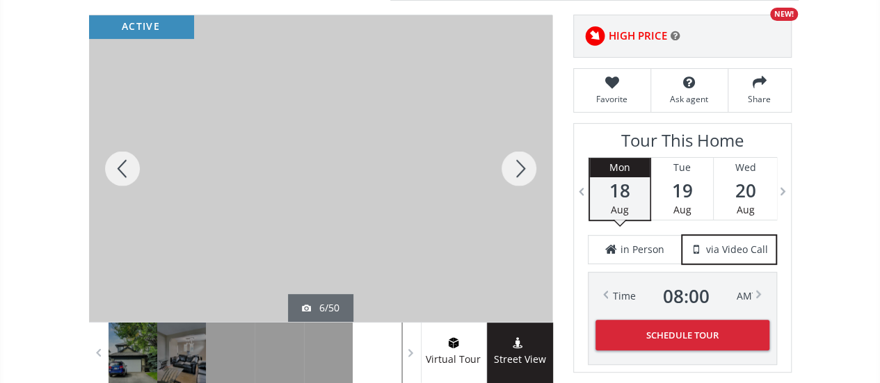
click at [520, 163] on div at bounding box center [518, 168] width 67 height 307
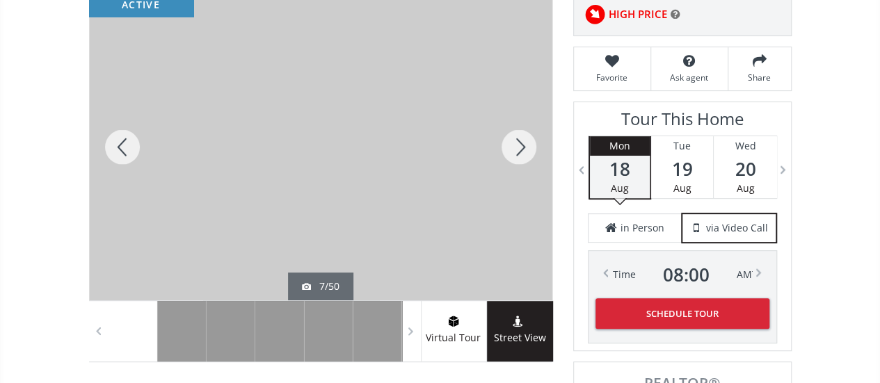
scroll to position [210, 0]
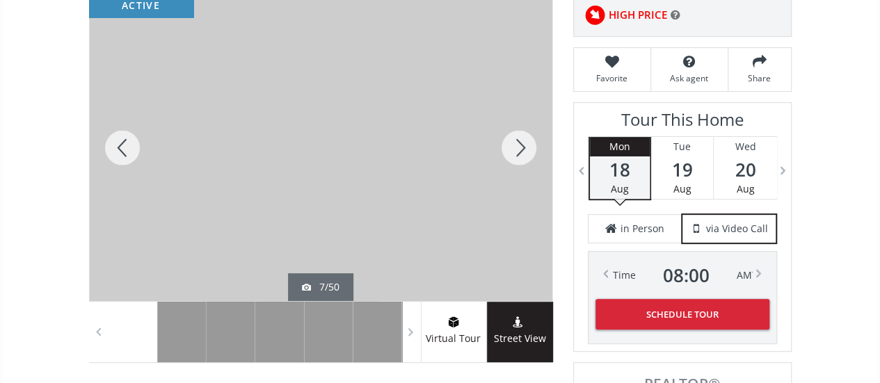
click at [521, 146] on div at bounding box center [518, 147] width 67 height 307
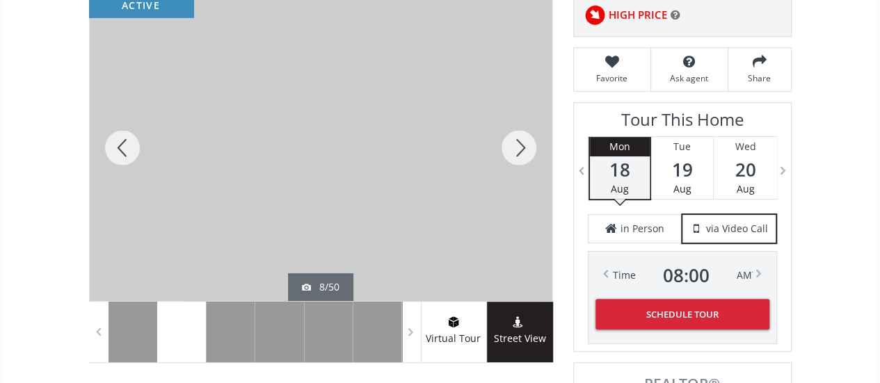
click at [521, 146] on div at bounding box center [518, 147] width 67 height 307
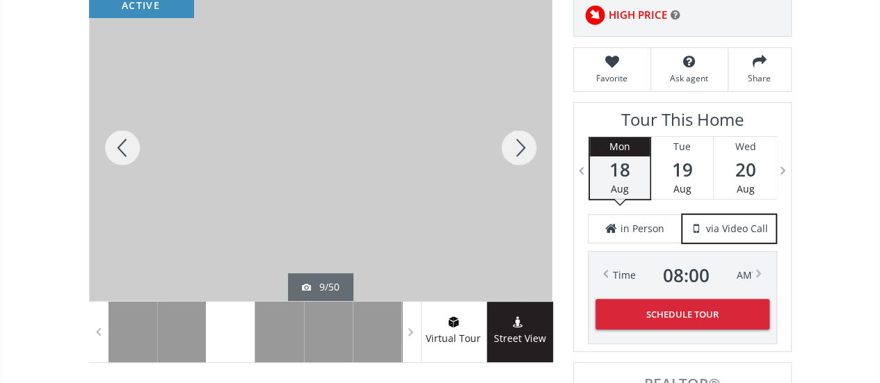
click at [521, 146] on div at bounding box center [518, 147] width 67 height 307
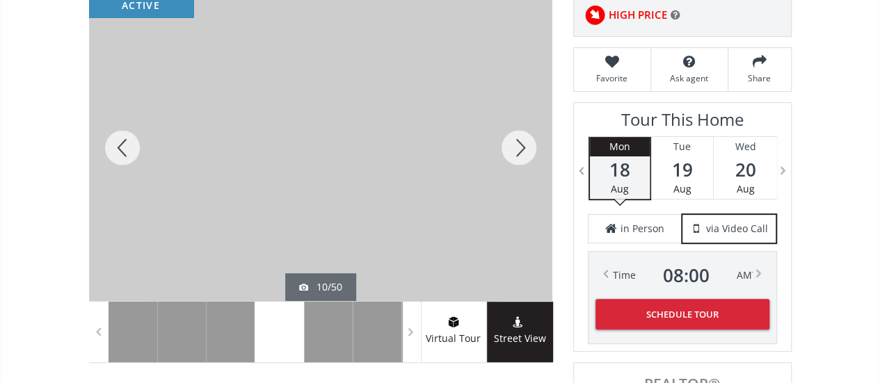
click at [521, 146] on div at bounding box center [518, 147] width 67 height 307
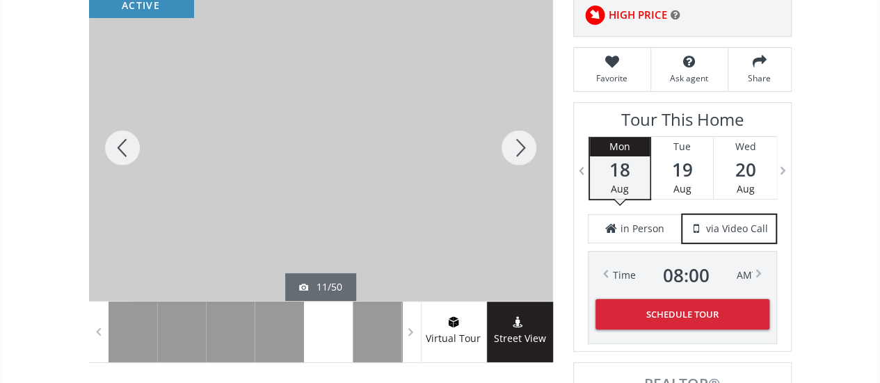
click at [521, 146] on div at bounding box center [518, 147] width 67 height 307
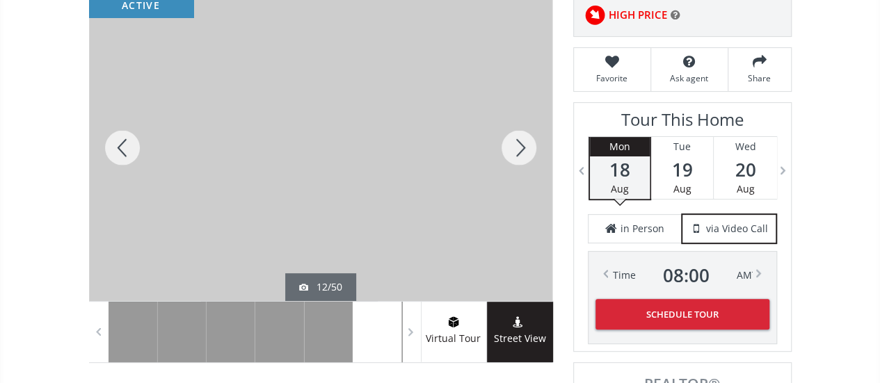
click at [521, 146] on div at bounding box center [518, 147] width 67 height 307
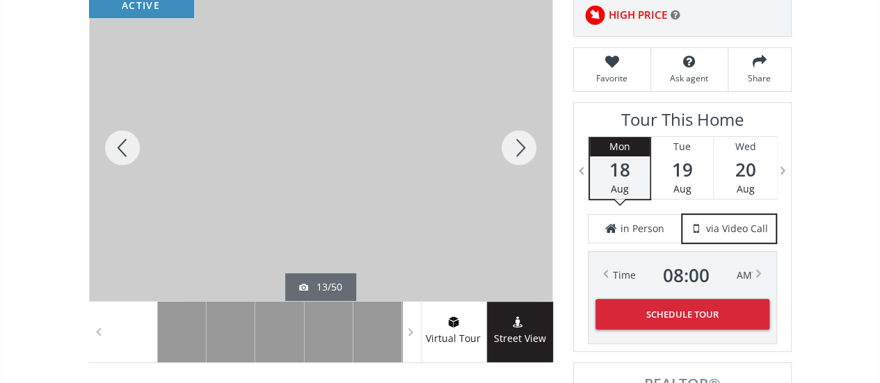
click at [521, 146] on div at bounding box center [518, 147] width 67 height 307
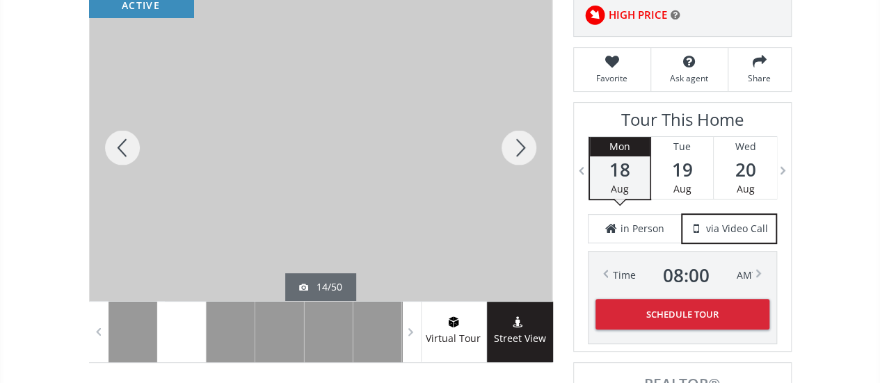
click at [521, 146] on div at bounding box center [518, 147] width 67 height 307
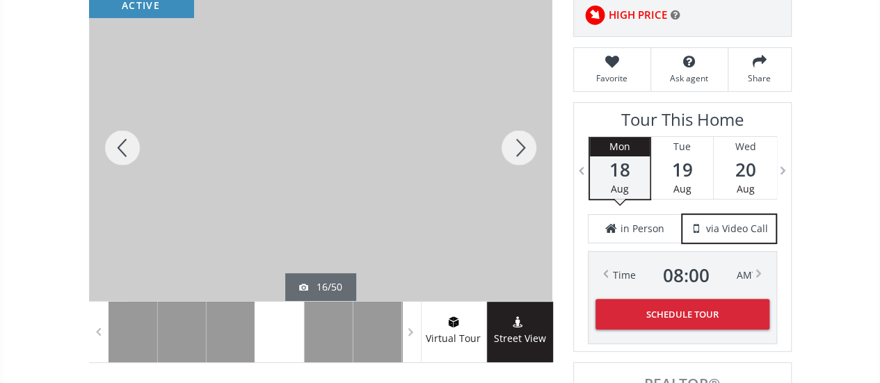
click at [521, 146] on div at bounding box center [518, 147] width 67 height 307
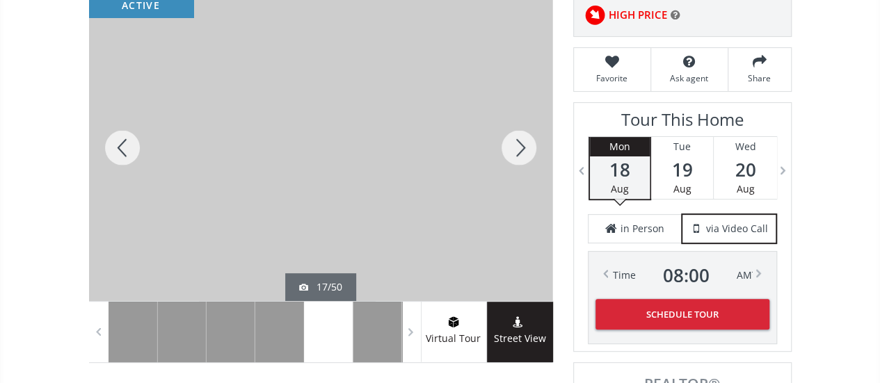
click at [521, 146] on div at bounding box center [518, 147] width 67 height 307
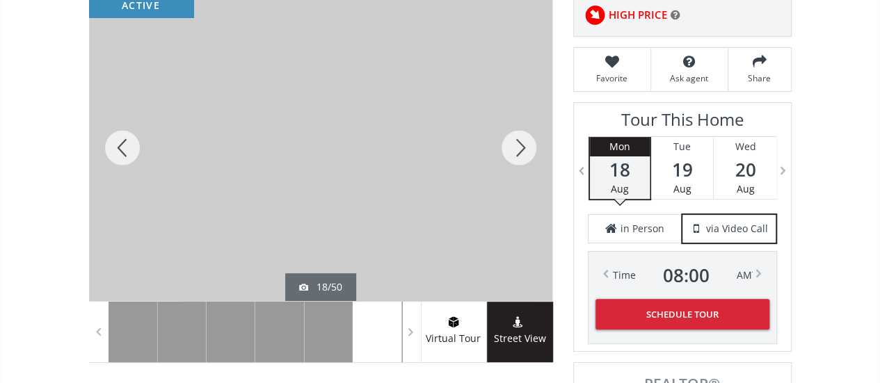
click at [521, 146] on div at bounding box center [518, 147] width 67 height 307
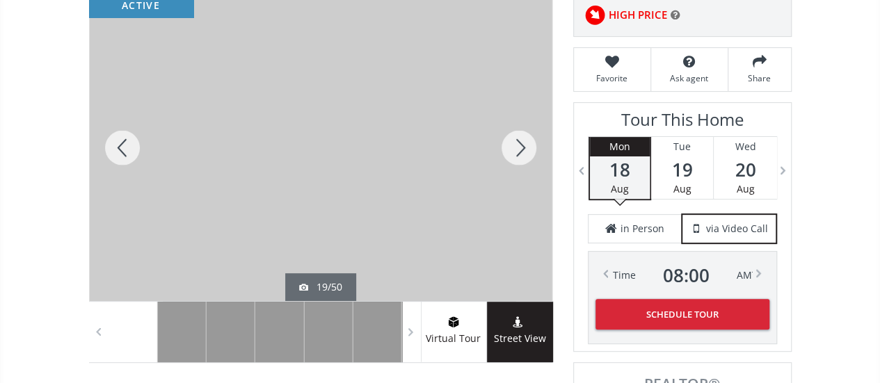
click at [521, 146] on div at bounding box center [518, 147] width 67 height 307
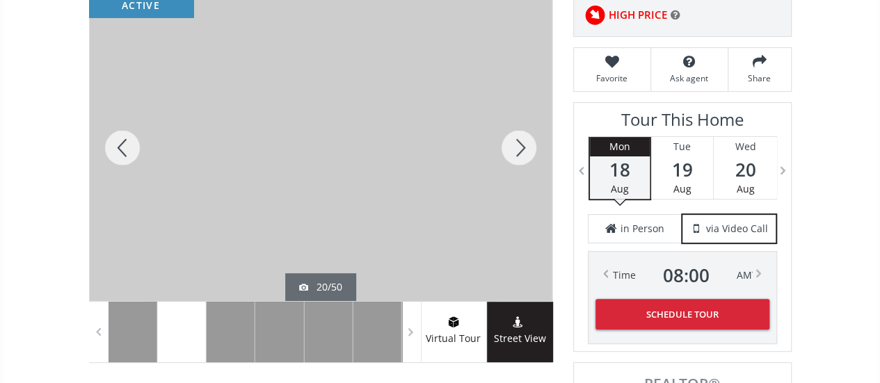
click at [521, 146] on div at bounding box center [518, 147] width 67 height 307
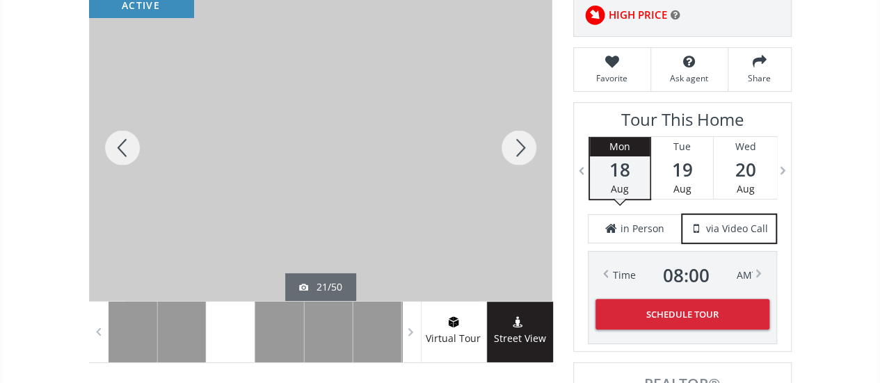
click at [521, 146] on div at bounding box center [518, 147] width 67 height 307
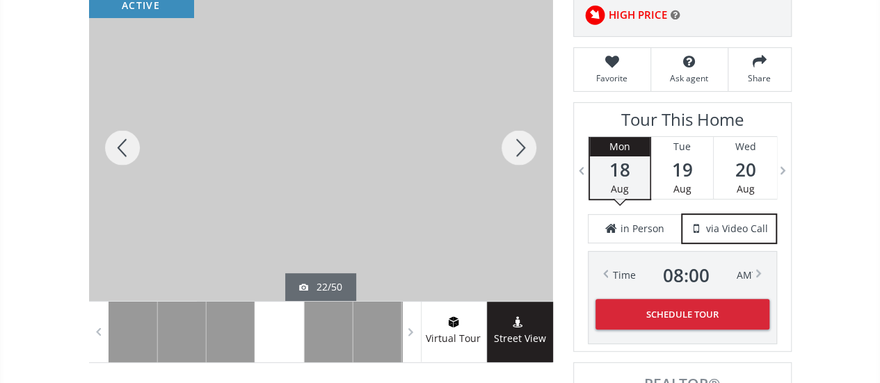
click at [521, 146] on div at bounding box center [518, 147] width 67 height 307
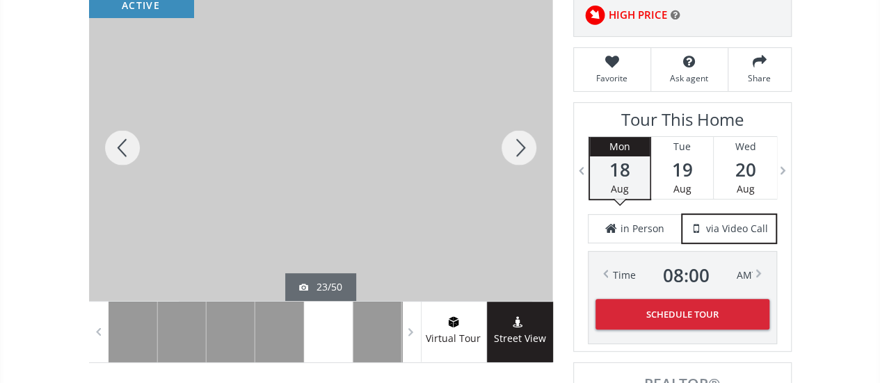
click at [521, 146] on div at bounding box center [518, 147] width 67 height 307
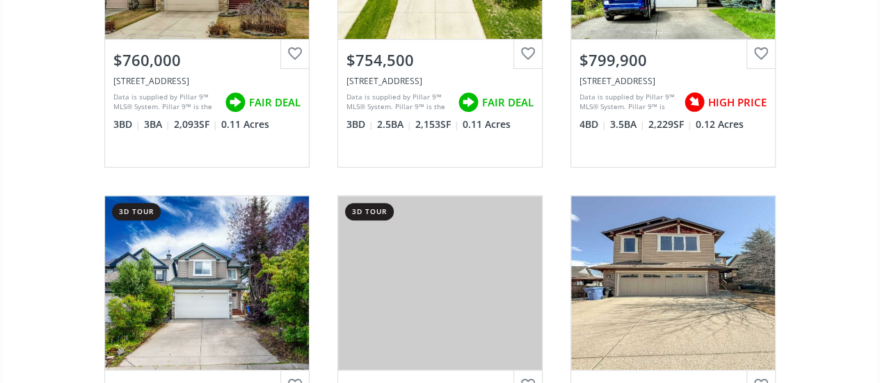
scroll to position [3124, 0]
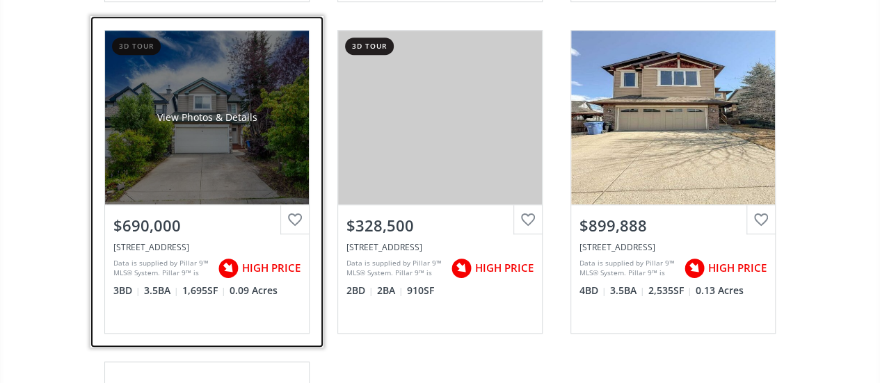
click at [197, 134] on div "View Photos & Details" at bounding box center [207, 118] width 204 height 174
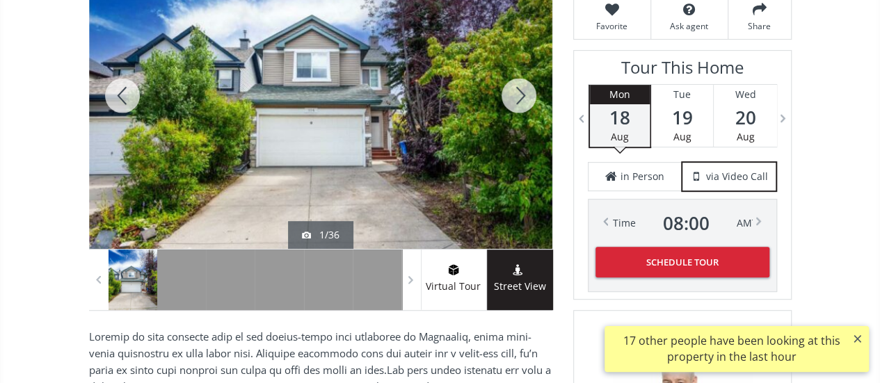
scroll to position [259, 0]
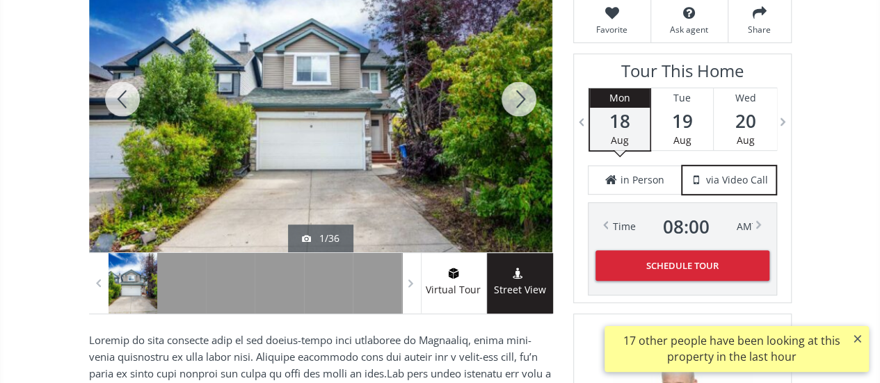
click at [512, 97] on div at bounding box center [518, 99] width 67 height 307
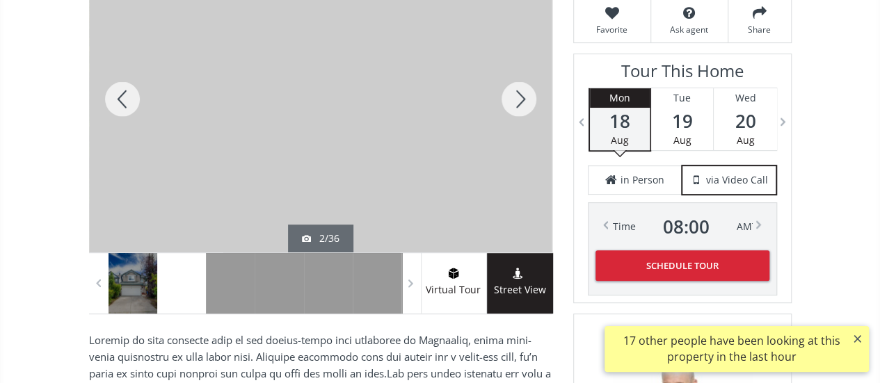
click at [512, 97] on div at bounding box center [518, 99] width 67 height 307
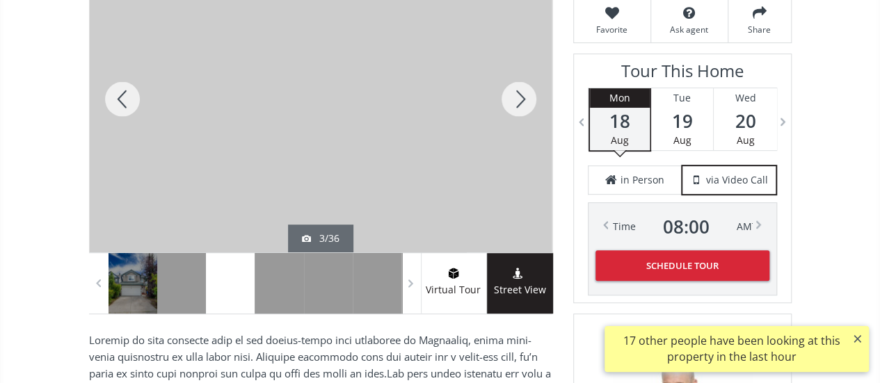
click at [512, 97] on div at bounding box center [518, 99] width 67 height 307
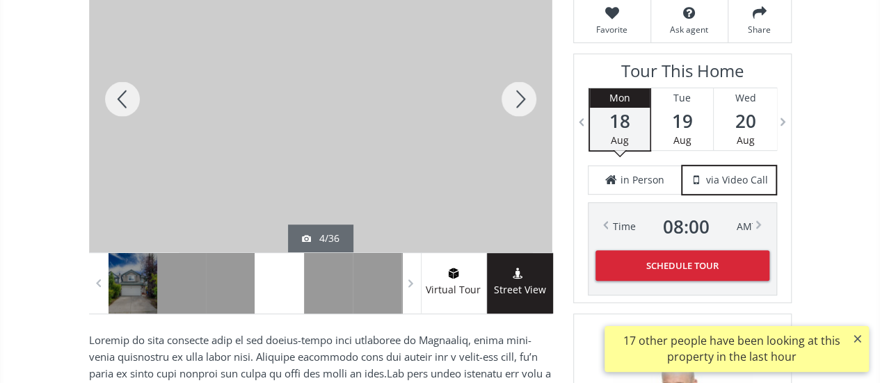
click at [512, 97] on div at bounding box center [518, 99] width 67 height 307
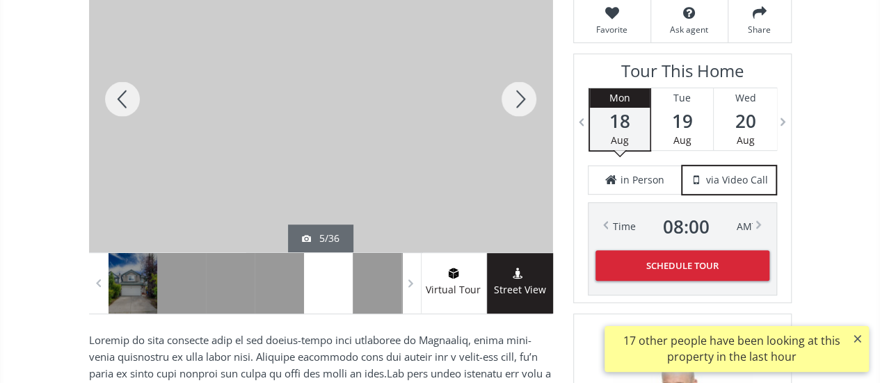
click at [512, 97] on div at bounding box center [518, 99] width 67 height 307
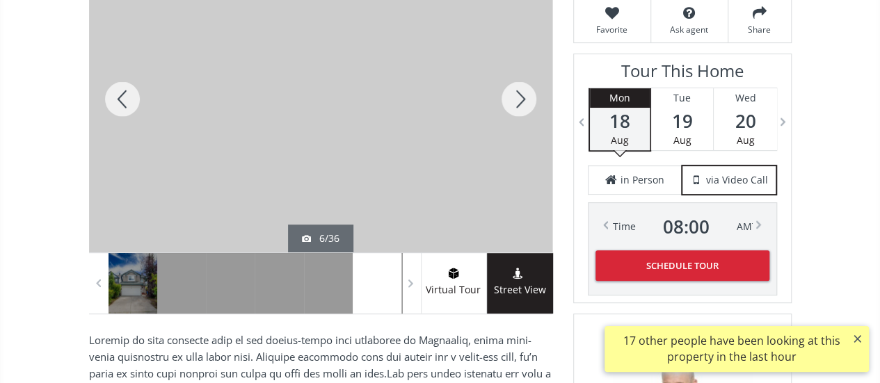
click at [512, 97] on div at bounding box center [518, 99] width 67 height 307
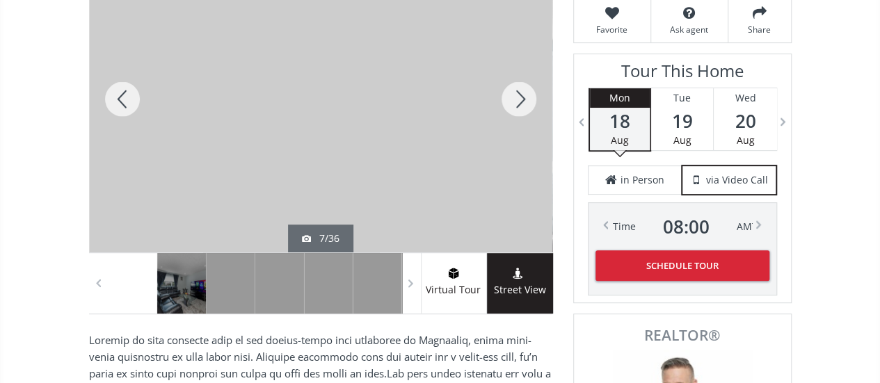
click at [512, 97] on div at bounding box center [518, 99] width 67 height 307
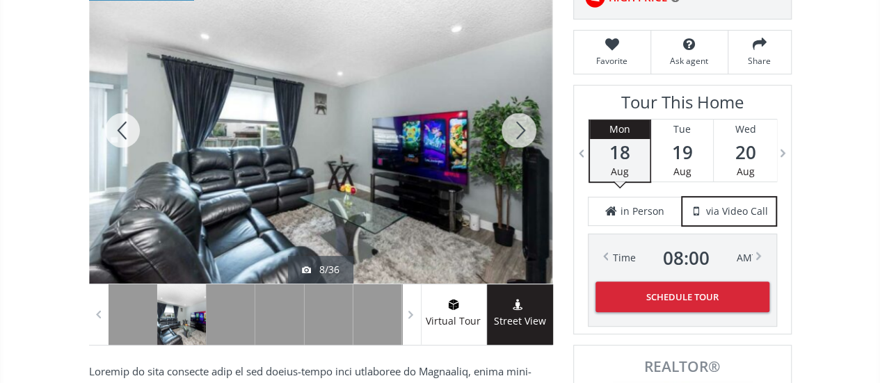
scroll to position [225, 0]
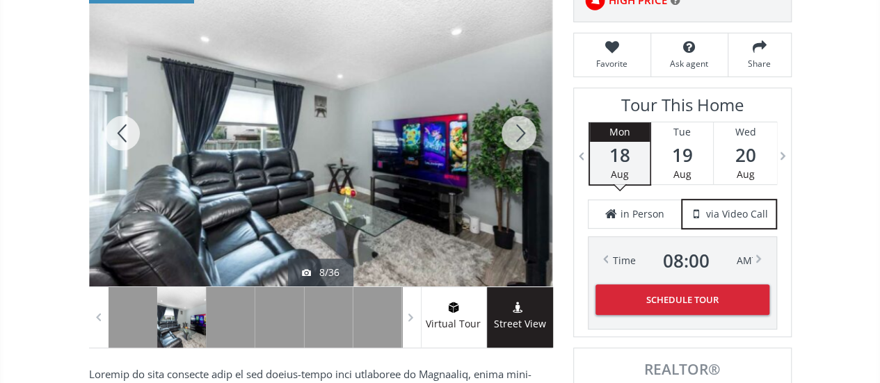
click at [515, 130] on div at bounding box center [518, 133] width 67 height 307
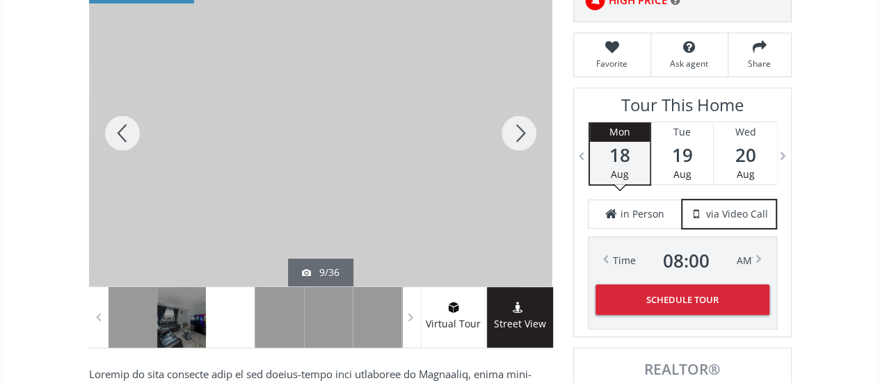
click at [515, 130] on div at bounding box center [518, 133] width 67 height 307
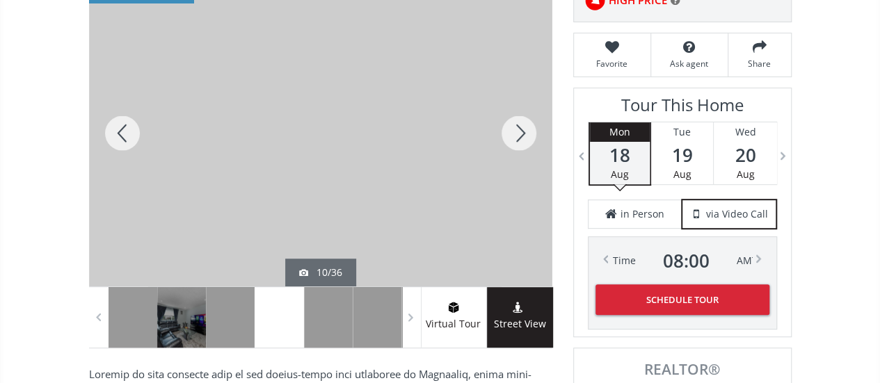
click at [515, 130] on div at bounding box center [518, 133] width 67 height 307
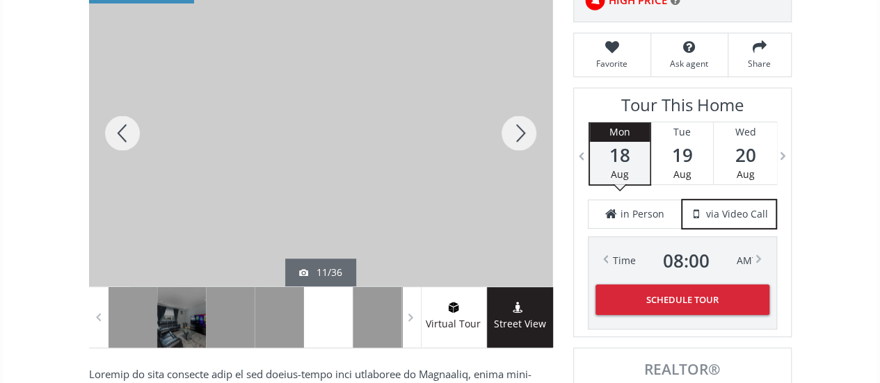
click at [117, 133] on div at bounding box center [122, 133] width 67 height 307
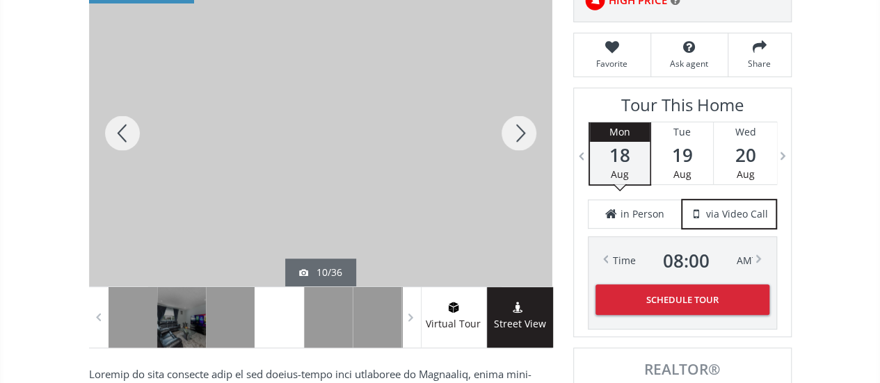
click at [515, 128] on div at bounding box center [518, 133] width 67 height 307
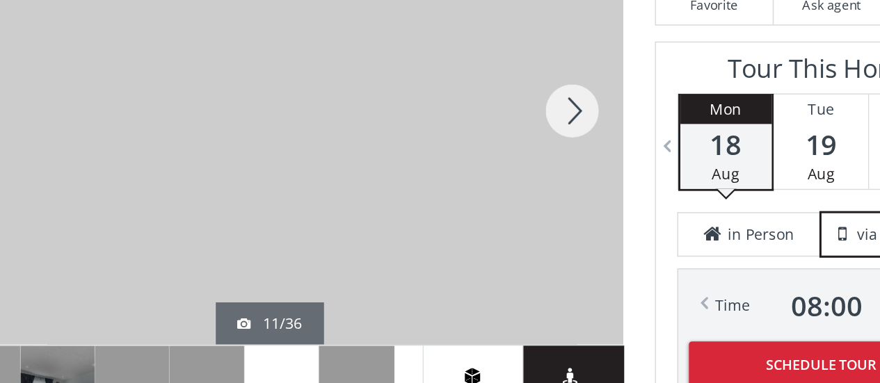
scroll to position [226, 0]
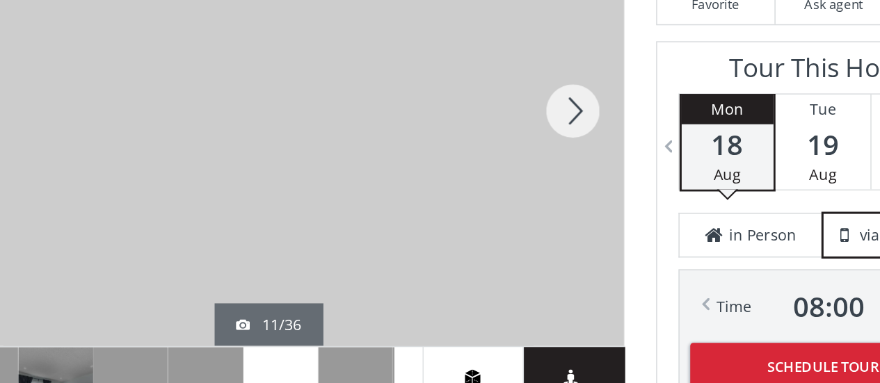
click at [519, 131] on div at bounding box center [518, 131] width 67 height 307
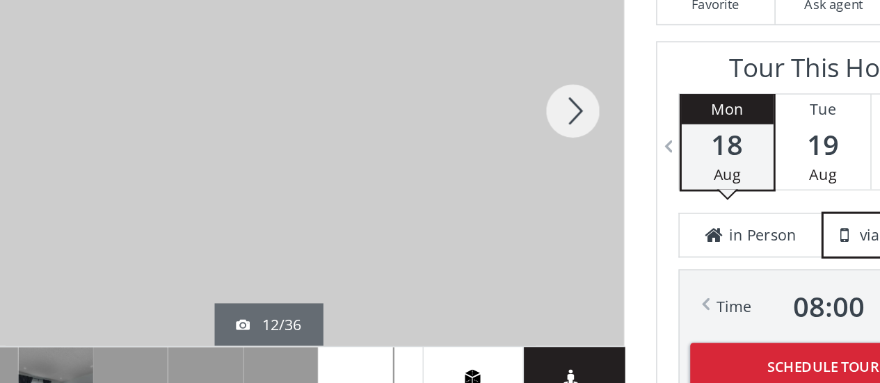
click at [519, 131] on div at bounding box center [518, 131] width 67 height 307
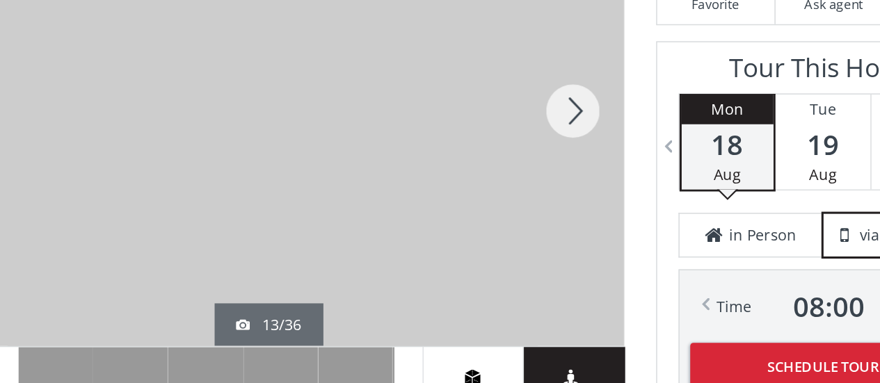
click at [519, 131] on div at bounding box center [518, 131] width 67 height 307
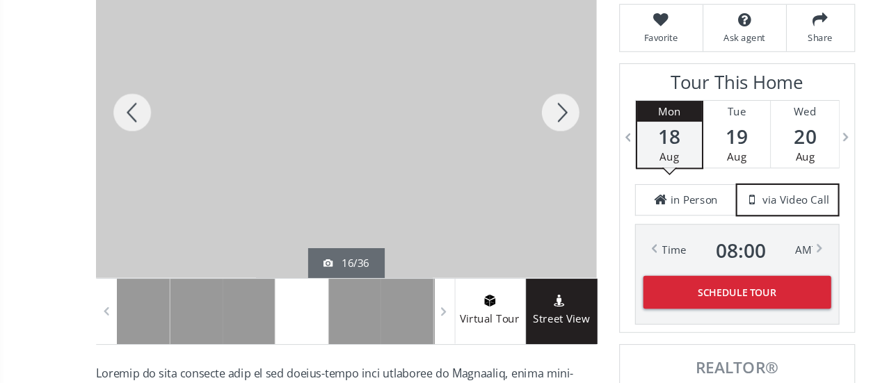
scroll to position [225, 0]
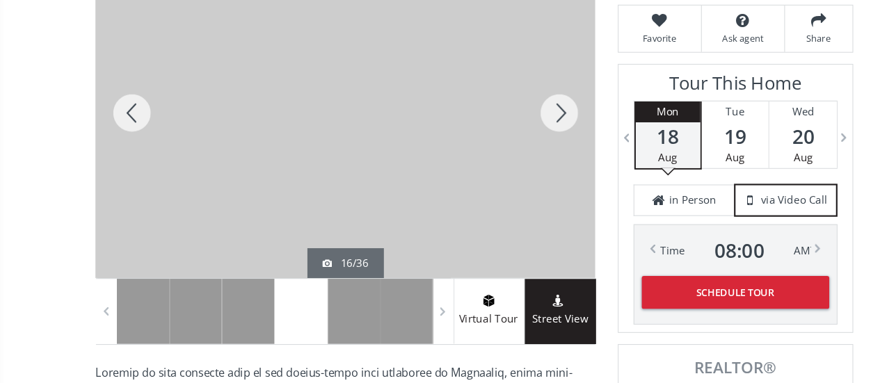
click at [523, 129] on div at bounding box center [518, 132] width 67 height 307
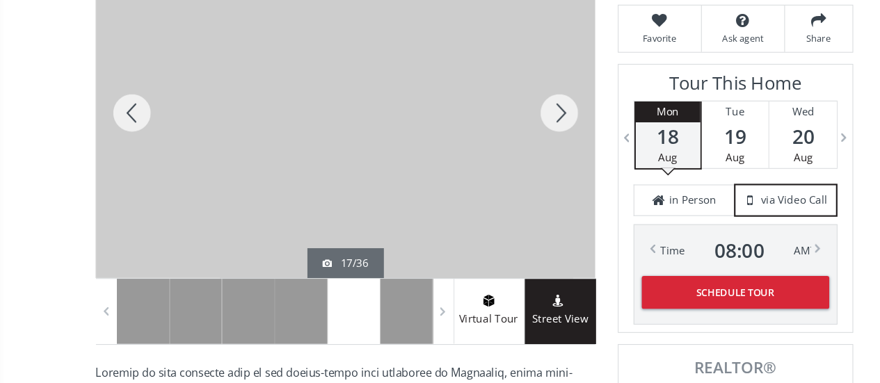
click at [523, 129] on div at bounding box center [518, 132] width 67 height 307
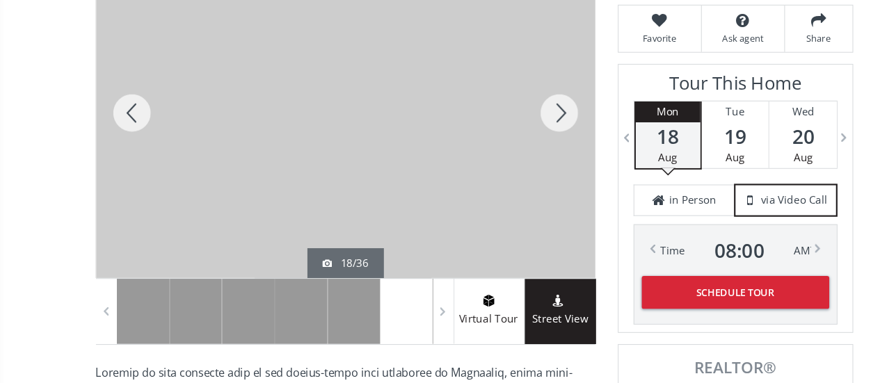
click at [523, 129] on div at bounding box center [518, 132] width 67 height 307
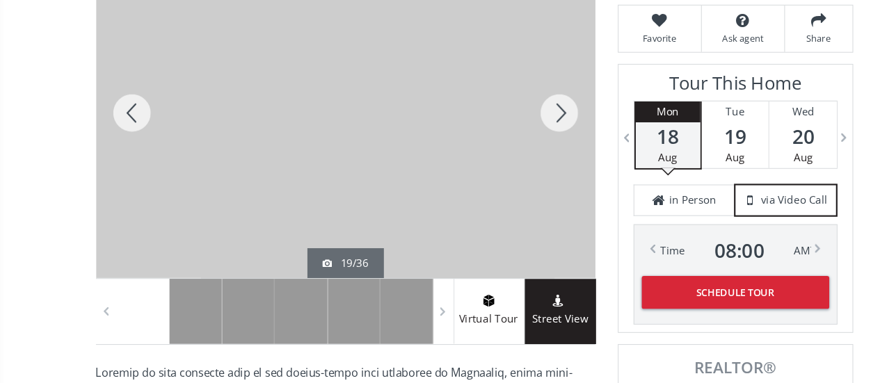
click at [523, 129] on div at bounding box center [518, 132] width 67 height 307
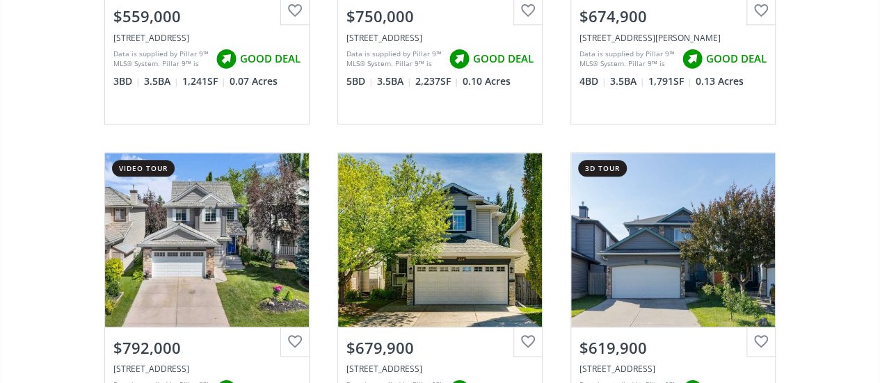
scroll to position [681, 0]
